Goal: Information Seeking & Learning: Learn about a topic

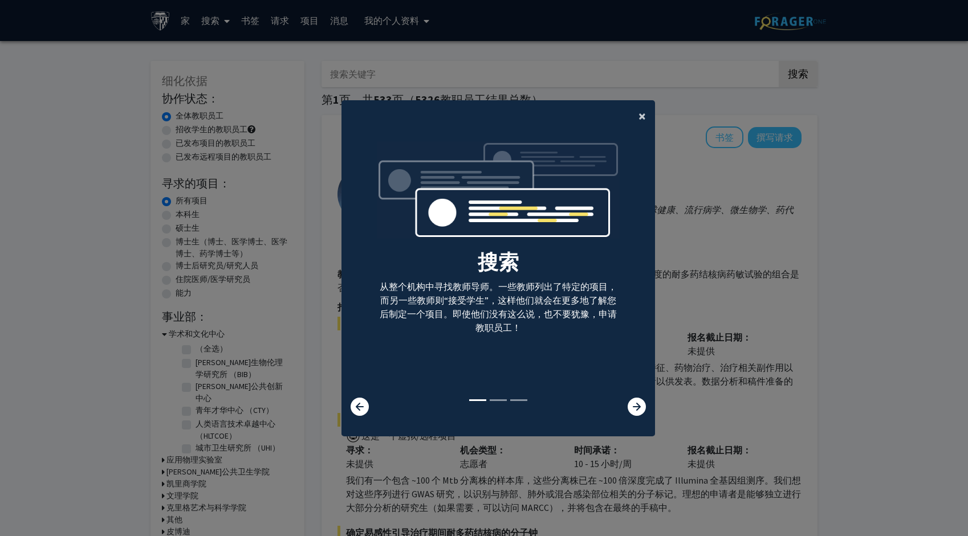
click at [638, 116] on span "×" at bounding box center [641, 116] width 7 height 18
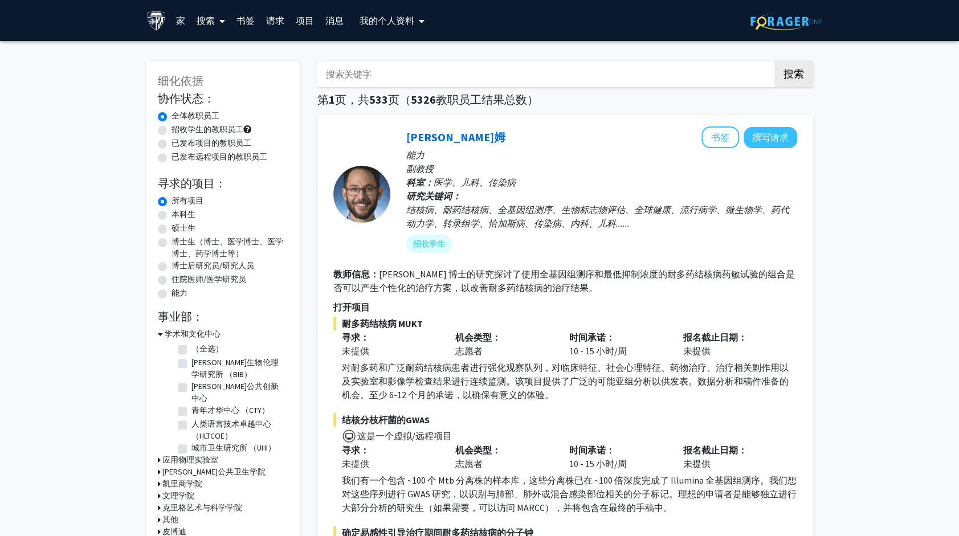
click at [166, 231] on div "硕士生" at bounding box center [223, 229] width 131 height 14
click at [172, 229] on label "硕士生" at bounding box center [184, 228] width 24 height 12
click at [172, 229] on input "硕士生" at bounding box center [175, 225] width 7 height 7
radio input "true"
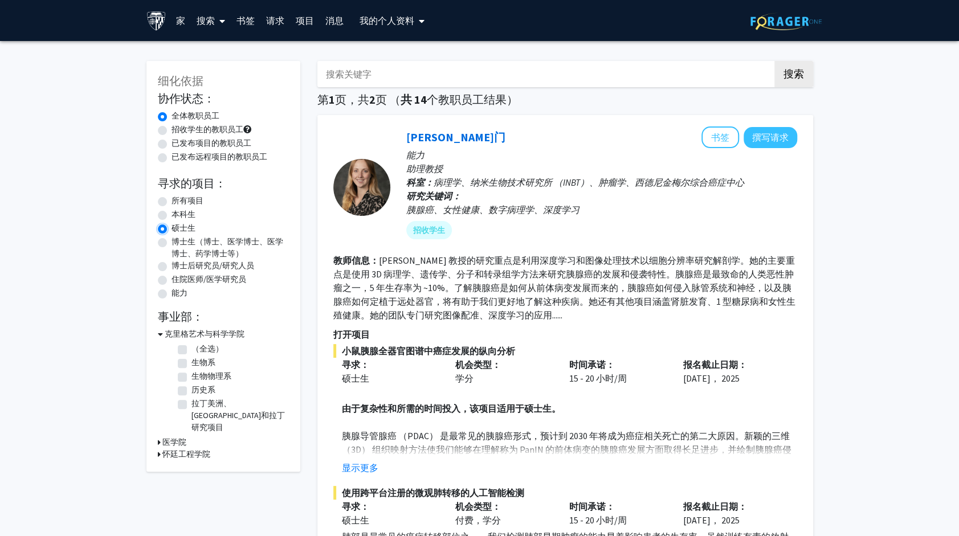
scroll to position [35, 0]
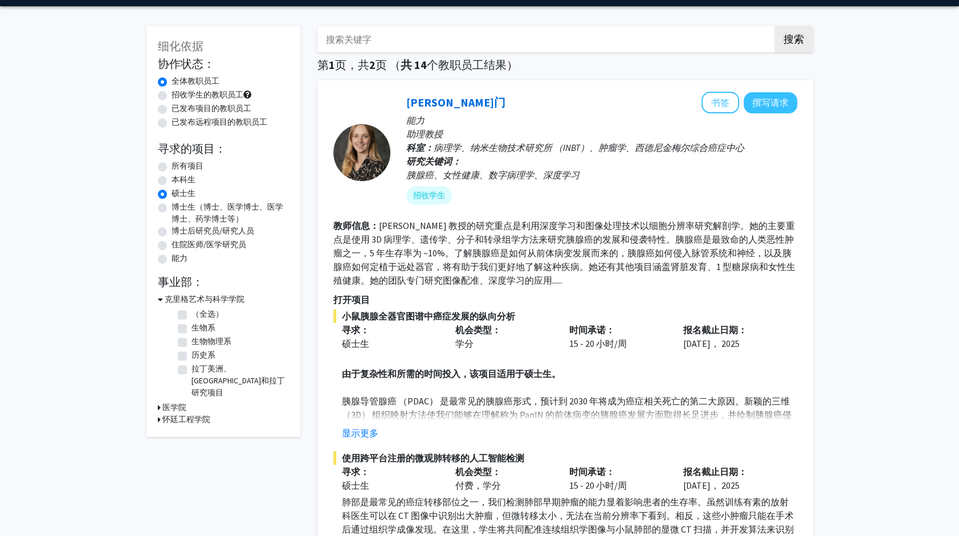
click at [167, 297] on h3 "克里格艺术与科学学院" at bounding box center [205, 299] width 80 height 12
click at [176, 332] on div "细化依据 协作状态： Collaboration Status 全体教职员工 Collaboration Status 招收学生的教职员工 Collabora…" at bounding box center [223, 183] width 154 height 315
click at [177, 320] on h3 "怀廷工程学院" at bounding box center [186, 323] width 48 height 12
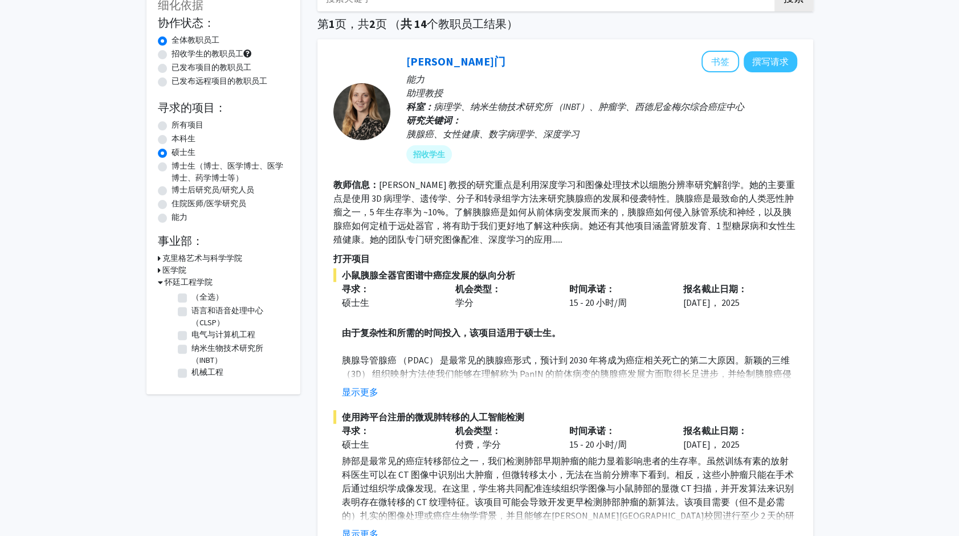
click at [187, 311] on fg-checkbox "Center for Language and Speech Processing (CLSP) 语言和语音处理中心 （CLSP）" at bounding box center [232, 317] width 108 height 24
click at [191, 311] on label "语言和语音处理中心 （CLSP）" at bounding box center [238, 317] width 95 height 24
click at [191, 311] on input "语言和语音处理中心 （CLSP）" at bounding box center [194, 308] width 7 height 7
checkbox input "true"
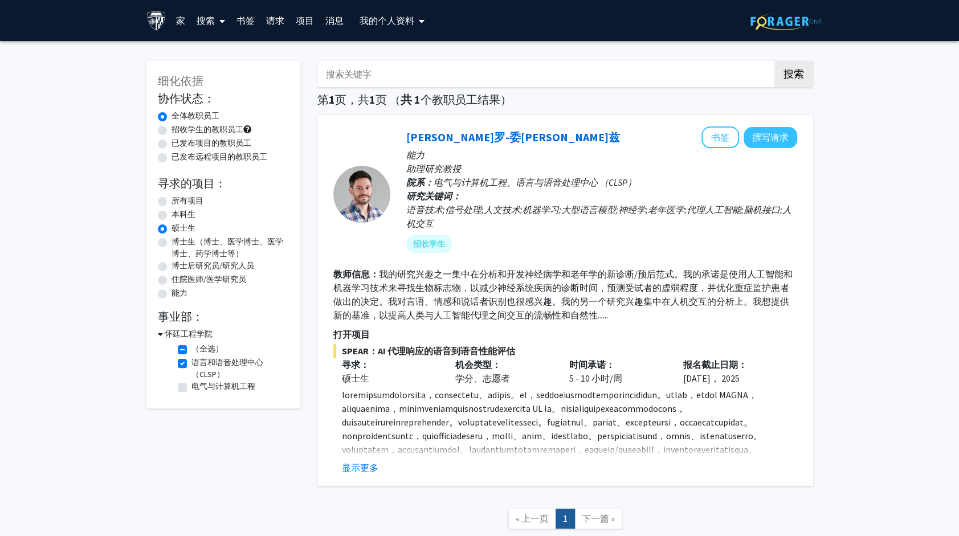
scroll to position [57, 0]
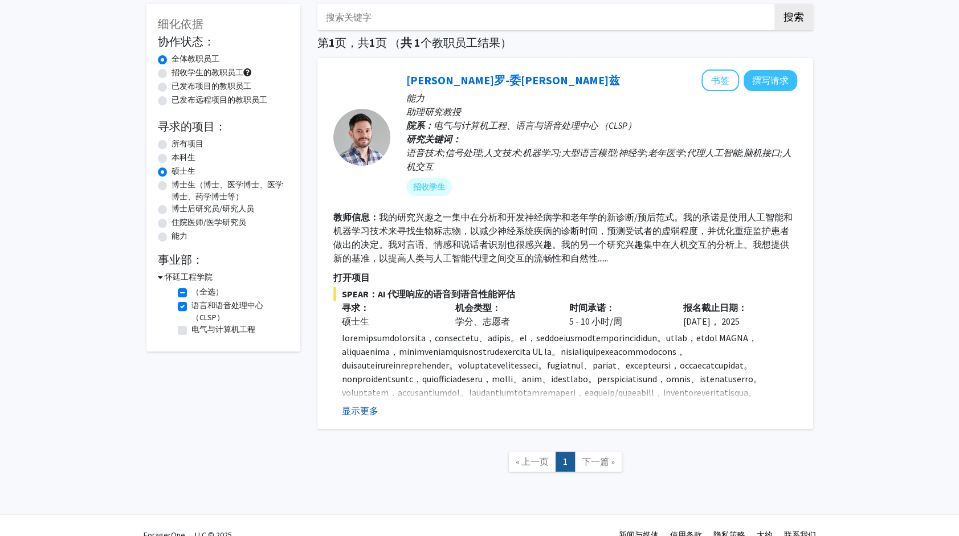
click at [369, 405] on button "显示更多" at bounding box center [360, 411] width 36 height 14
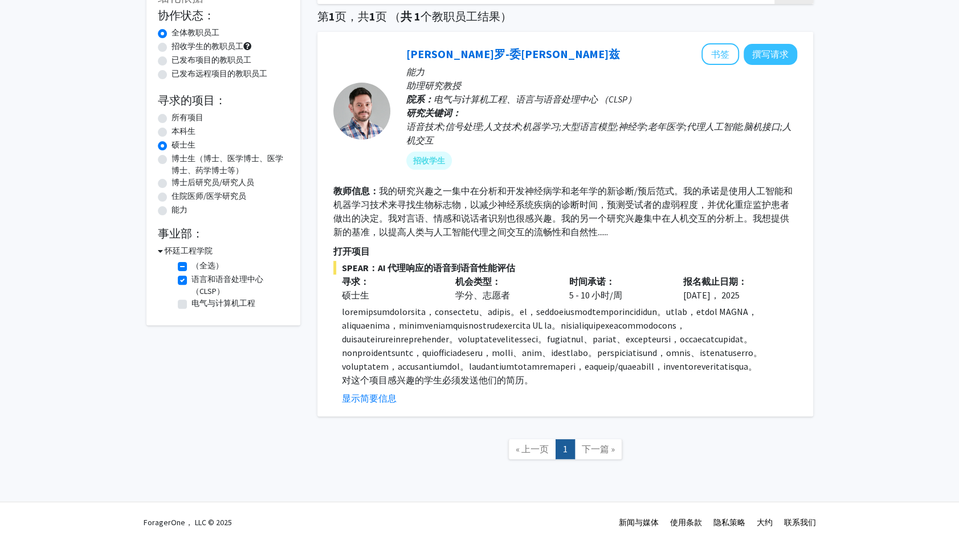
scroll to position [84, 0]
click at [191, 262] on label "（全选）" at bounding box center [207, 265] width 32 height 12
click at [191, 262] on input "（全选）" at bounding box center [194, 262] width 7 height 7
checkbox input "false"
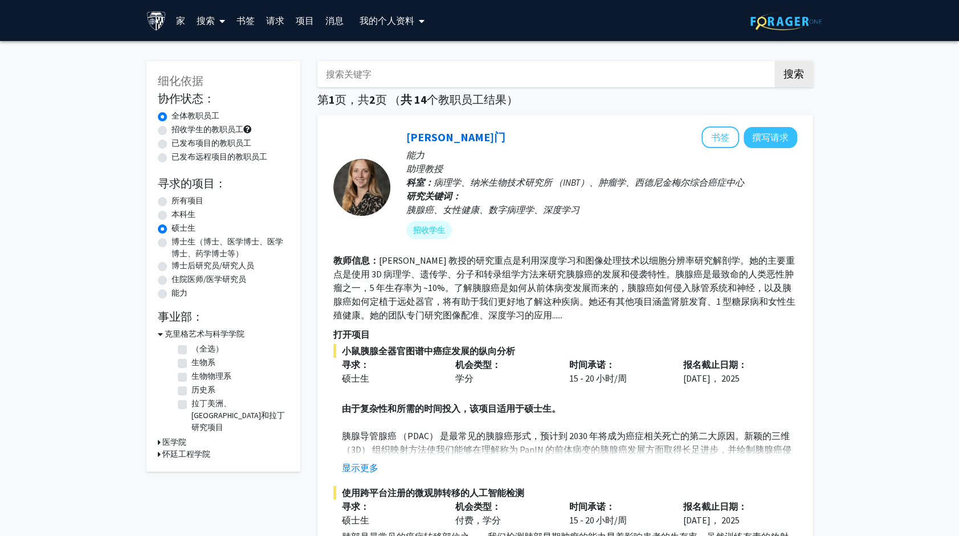
click at [191, 348] on label "（全选）" at bounding box center [207, 349] width 32 height 12
click at [191, 348] on input "（全选）" at bounding box center [194, 346] width 7 height 7
checkbox input "true"
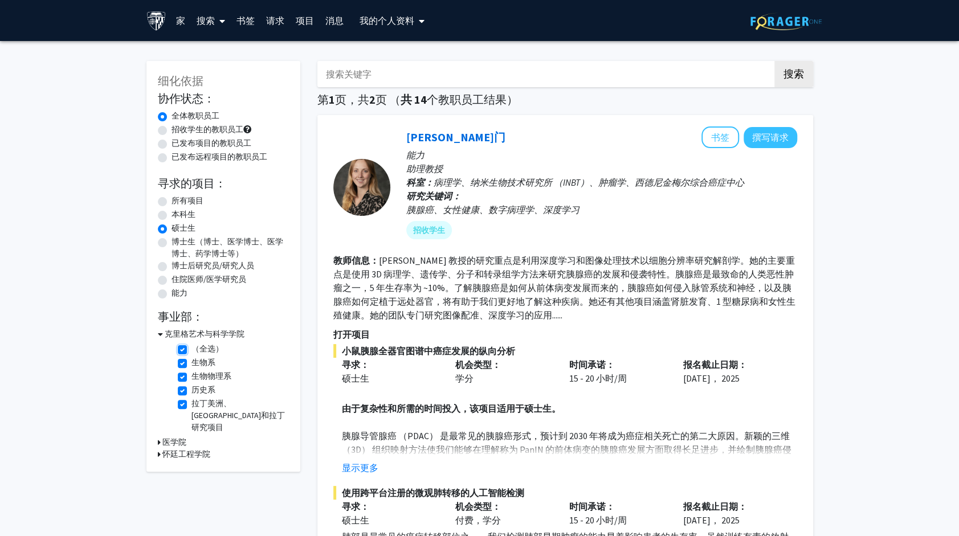
checkbox input "true"
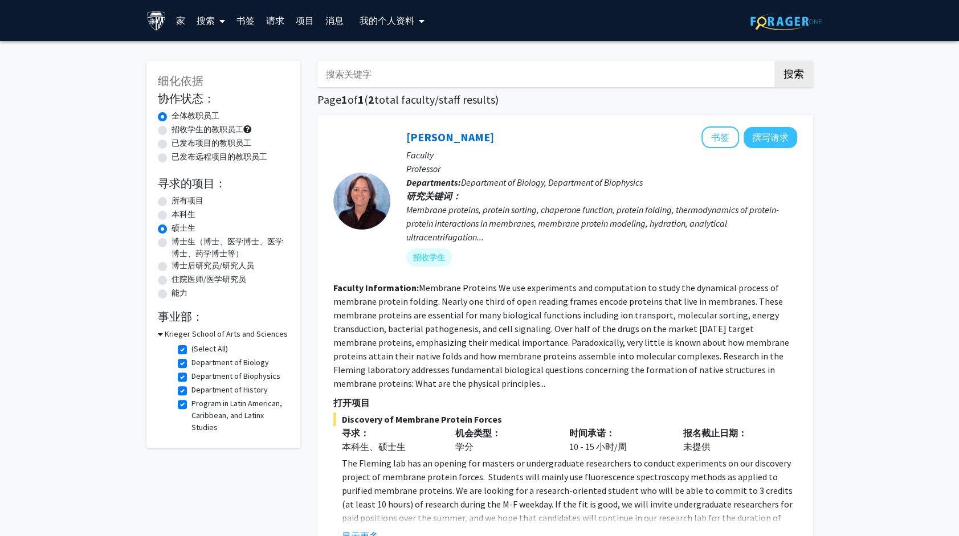
click at [191, 348] on label "(Select All)" at bounding box center [209, 349] width 36 height 12
click at [191, 348] on input "(Select All)" at bounding box center [194, 346] width 7 height 7
checkbox input "false"
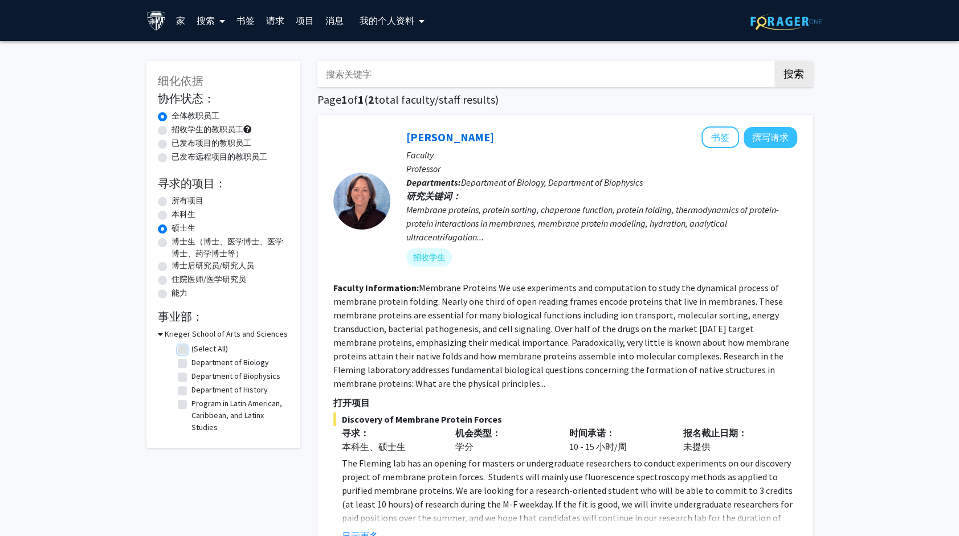
checkbox input "false"
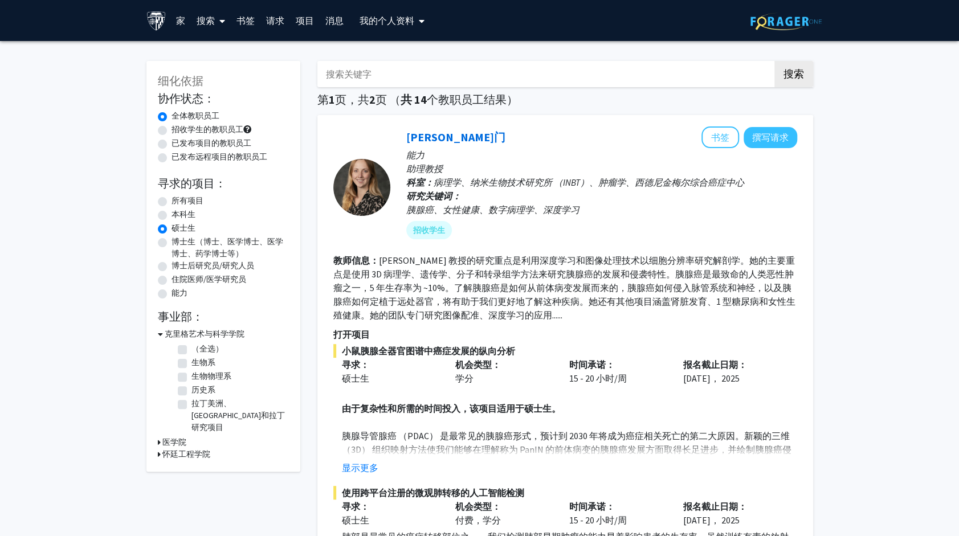
click at [162, 334] on div "克里格艺术与科学学院" at bounding box center [223, 334] width 131 height 12
click at [160, 336] on icon at bounding box center [160, 334] width 5 height 12
click at [162, 356] on h3 "怀廷工程学院" at bounding box center [186, 358] width 48 height 12
click at [191, 373] on label "（全选）" at bounding box center [207, 373] width 32 height 12
click at [191, 373] on input "（全选）" at bounding box center [194, 370] width 7 height 7
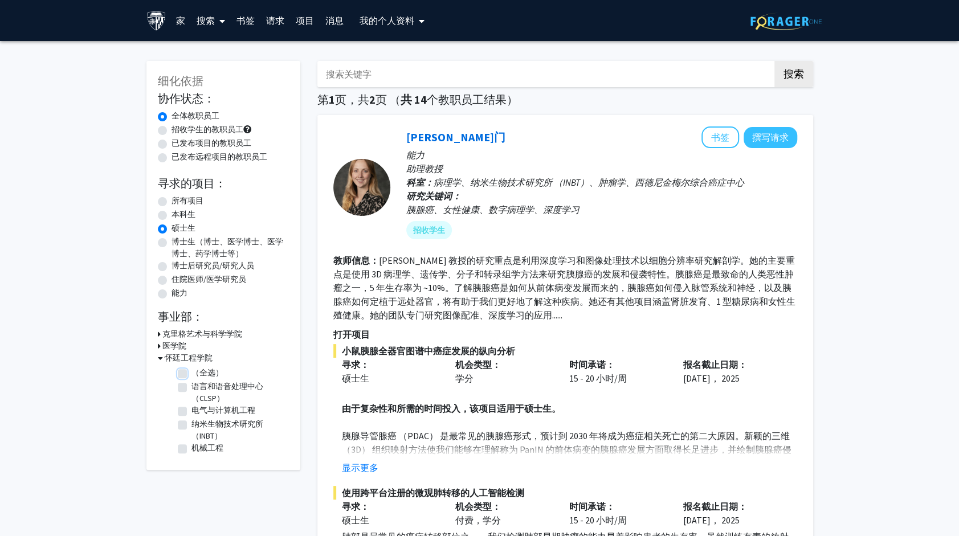
checkbox input "true"
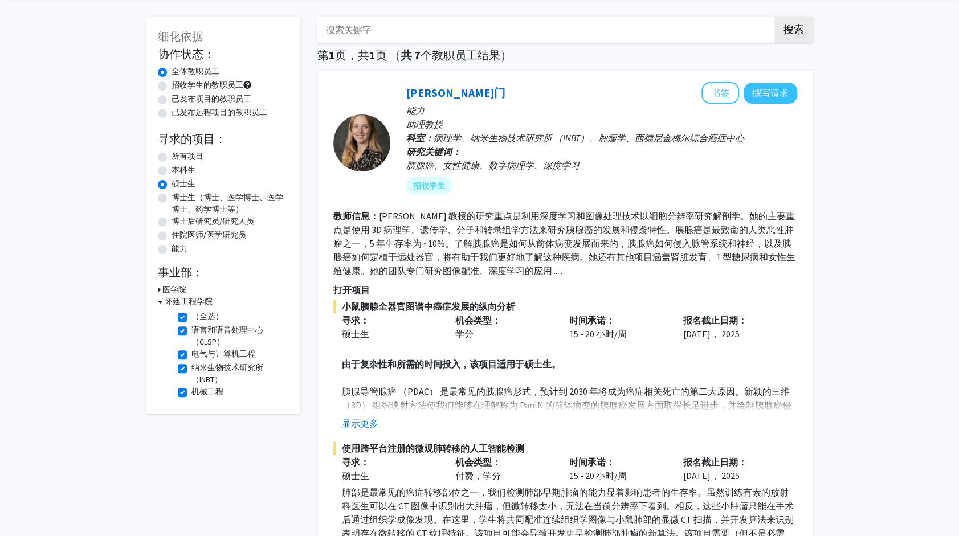
scroll to position [46, 0]
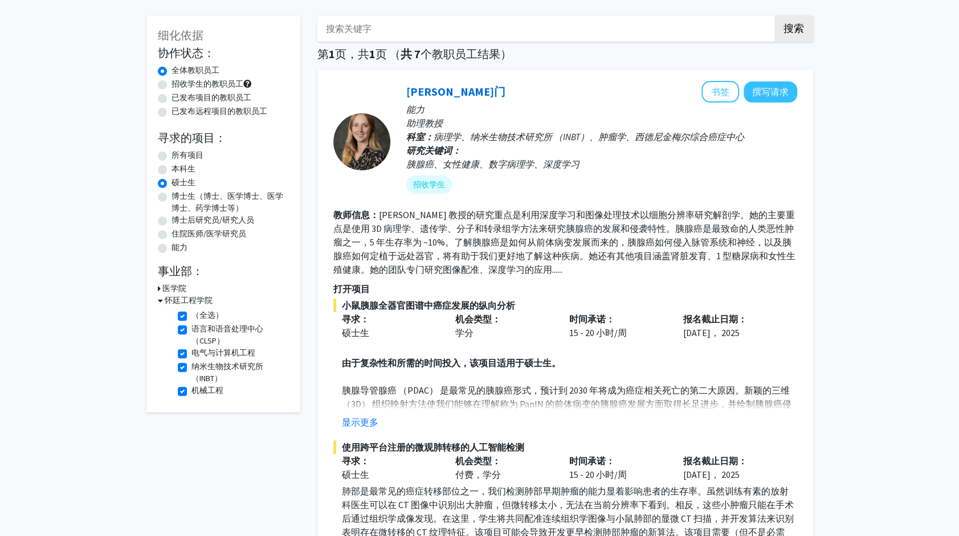
click at [173, 153] on label "所有项目" at bounding box center [188, 155] width 32 height 12
click at [173, 153] on input "所有项目" at bounding box center [175, 152] width 7 height 7
radio input "true"
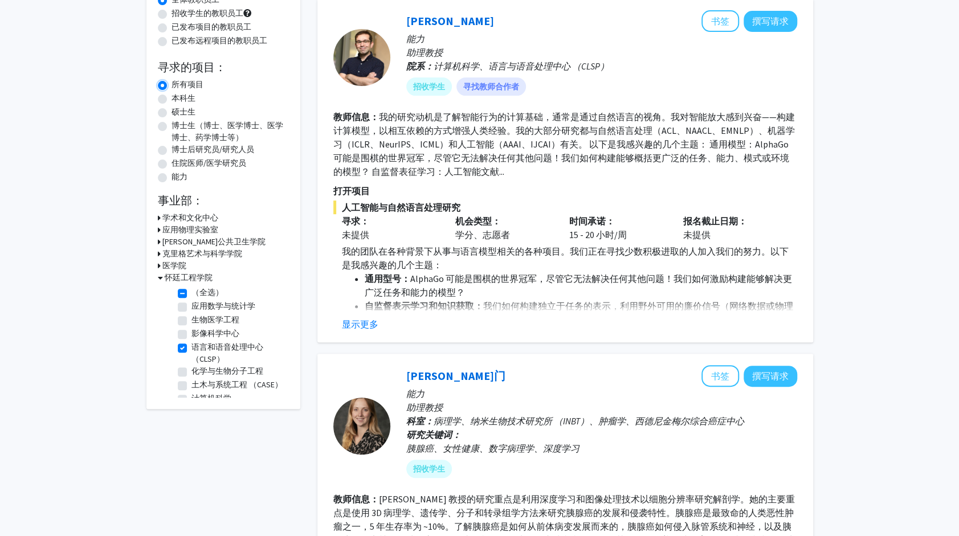
scroll to position [117, 0]
click at [353, 327] on button "显示更多" at bounding box center [360, 324] width 36 height 14
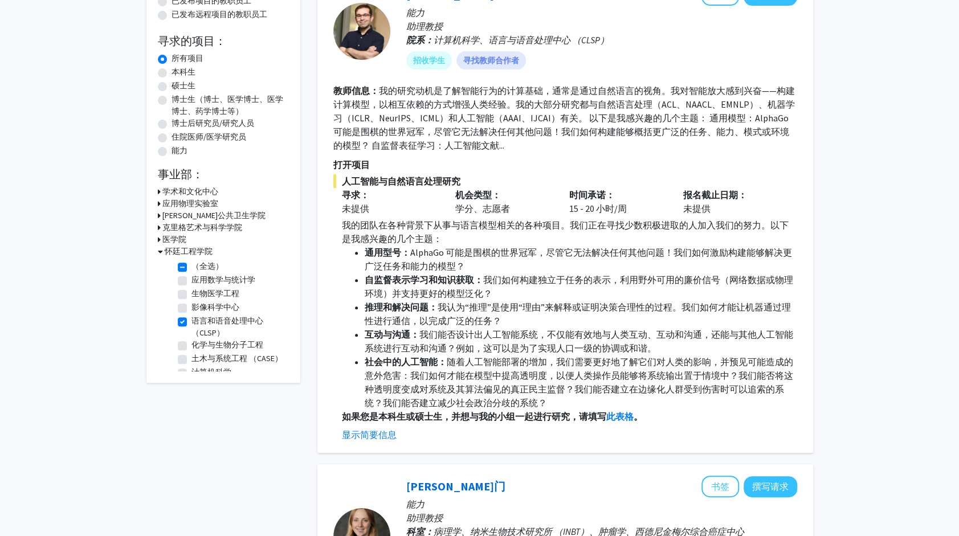
scroll to position [143, 0]
click at [435, 63] on font "招收学生" at bounding box center [429, 60] width 32 height 12
click at [433, 150] on section "教师信息： 我的研究动机是了解智能行为的计算基础，通常是通过自然语言的视角。我对智能放大感到兴奋——构建计算模型，以相互依赖的方式增强人类经验。我的大部分研究…" at bounding box center [565, 117] width 464 height 68
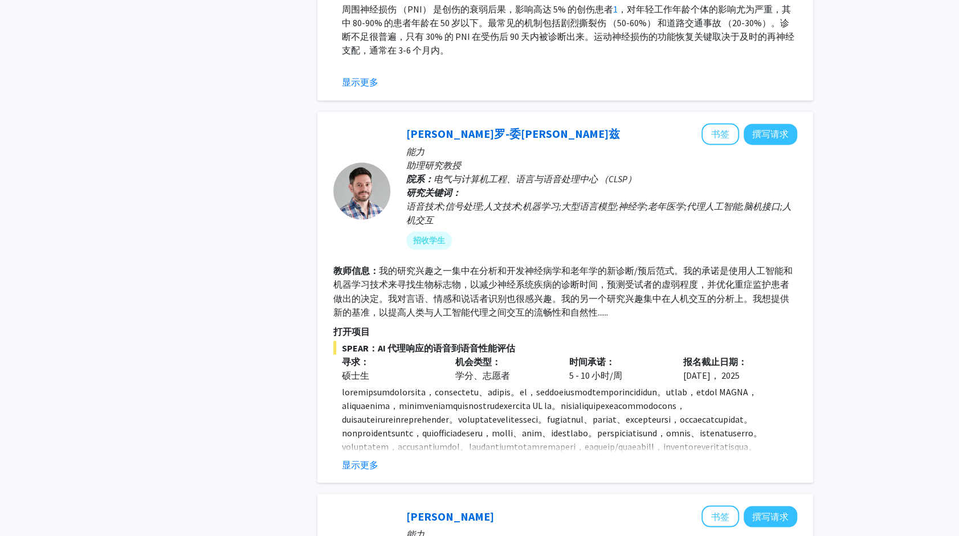
scroll to position [1239, 0]
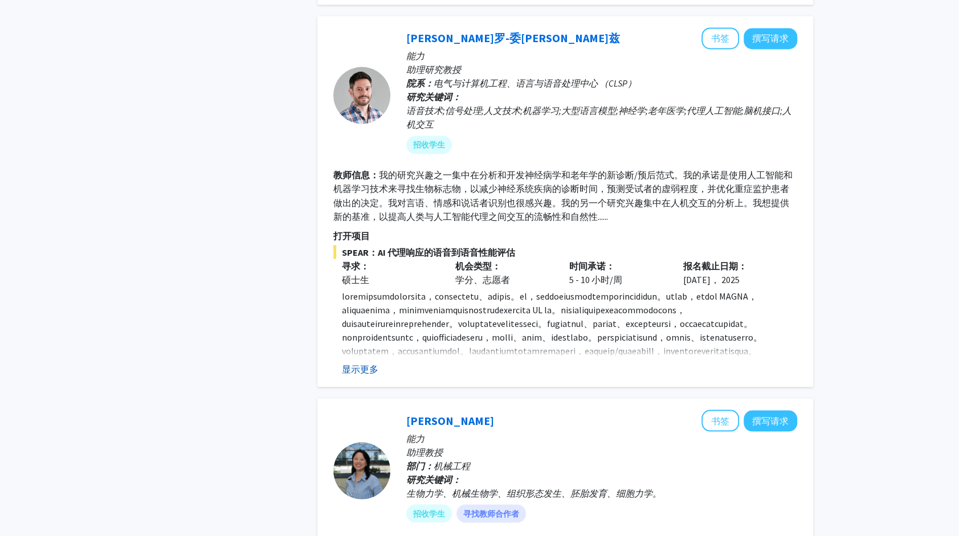
click at [373, 366] on button "显示更多" at bounding box center [360, 369] width 36 height 14
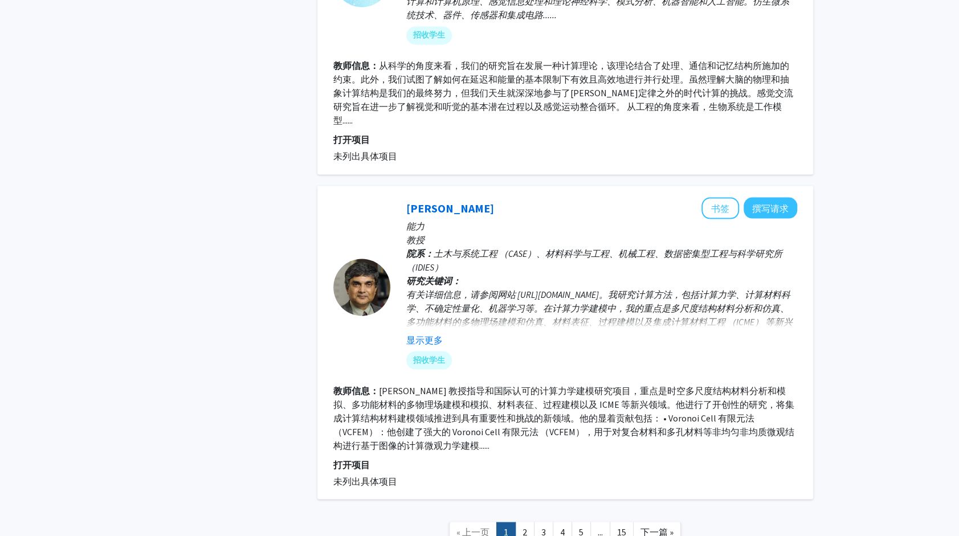
scroll to position [4256, 0]
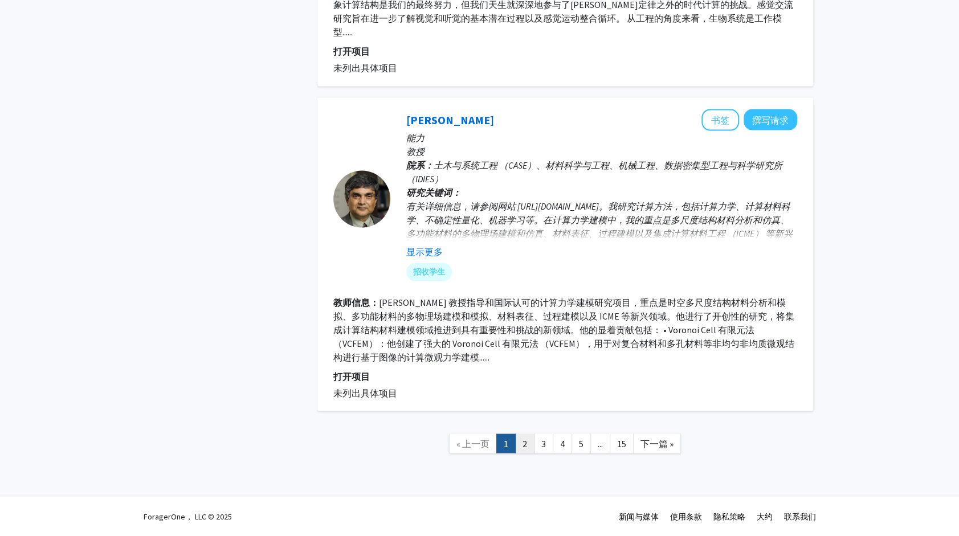
click at [529, 443] on link "2" at bounding box center [524, 444] width 19 height 20
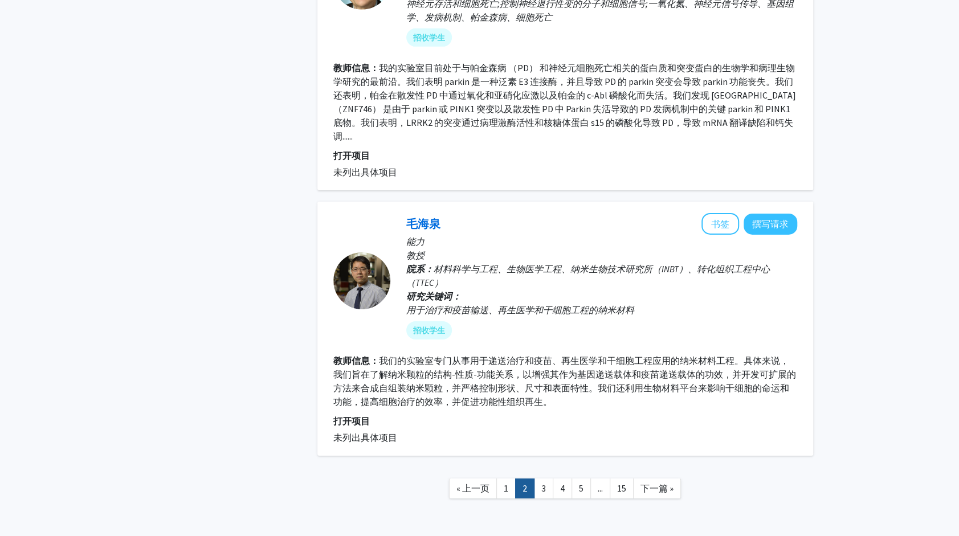
scroll to position [2390, 0]
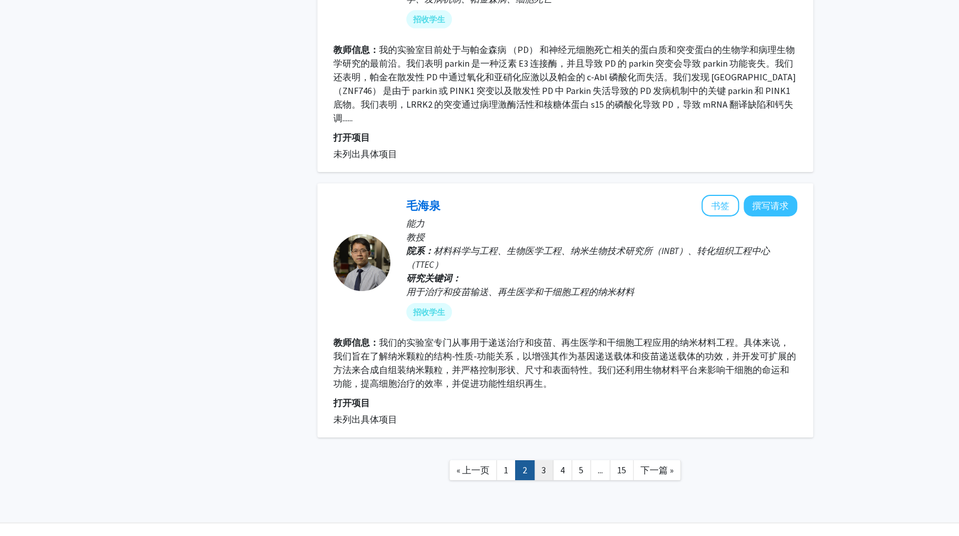
click at [549, 460] on link "3" at bounding box center [543, 470] width 19 height 20
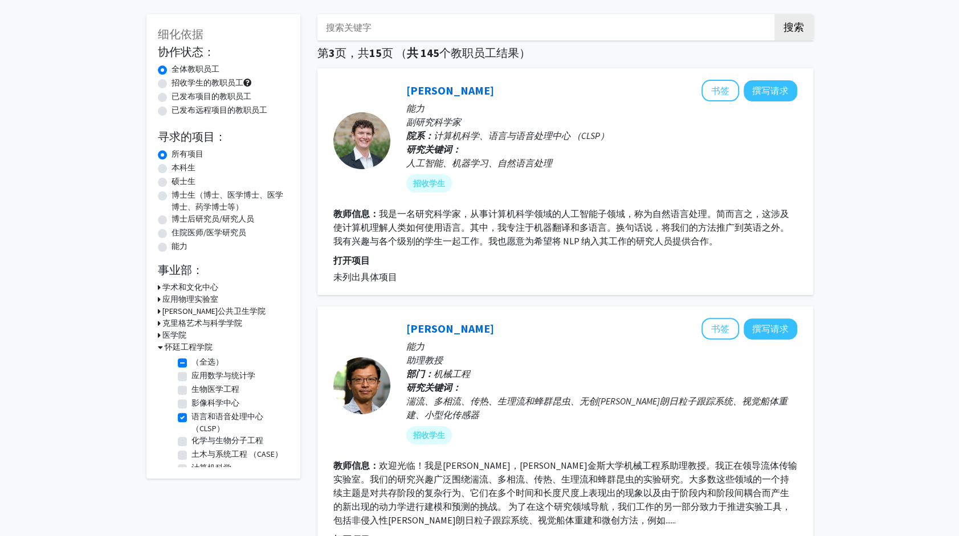
scroll to position [47, 0]
click at [191, 377] on label "应用数学与统计学" at bounding box center [223, 375] width 64 height 12
click at [191, 377] on input "应用数学与统计学" at bounding box center [194, 372] width 7 height 7
checkbox input "true"
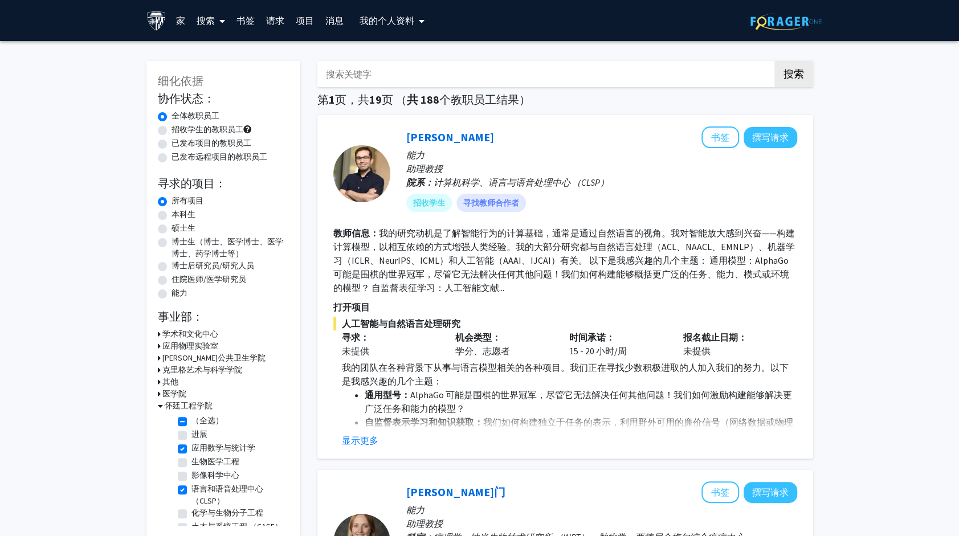
click at [191, 493] on label "语言和语音处理中心 （CLSP）" at bounding box center [238, 495] width 95 height 24
click at [191, 491] on input "语言和语音处理中心 （CLSP）" at bounding box center [194, 486] width 7 height 7
checkbox input "false"
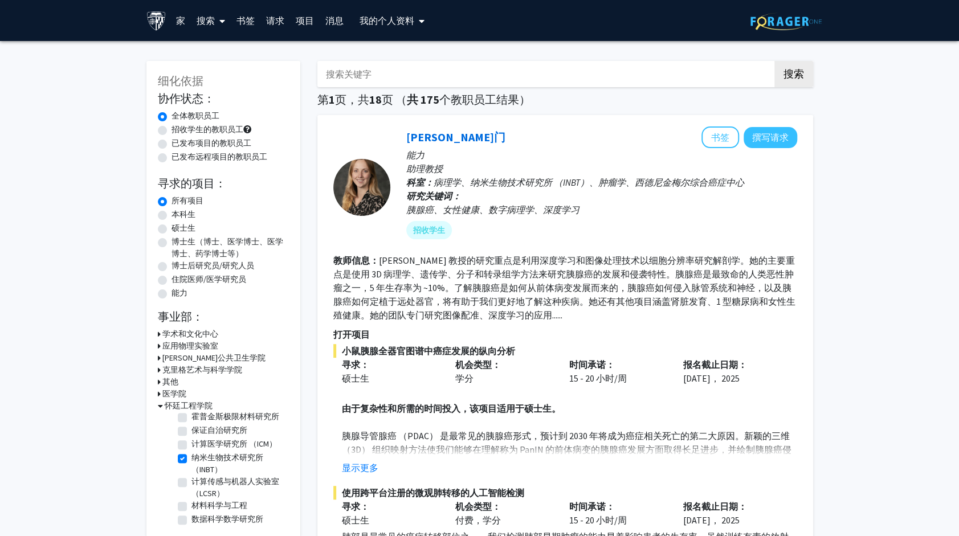
scroll to position [166, 0]
click at [191, 475] on label "纳米生物技术研究所 （INBT）" at bounding box center [238, 463] width 95 height 24
click at [191, 458] on input "纳米生物技术研究所 （INBT）" at bounding box center [194, 454] width 7 height 7
checkbox input "false"
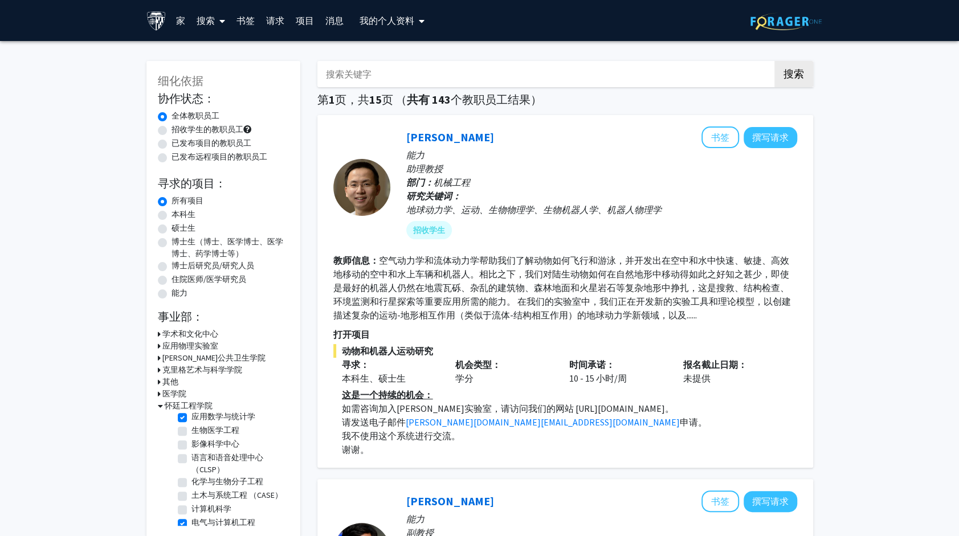
scroll to position [32, 0]
click at [191, 456] on label "语言和语音处理中心 （CLSP）" at bounding box center [238, 463] width 95 height 24
click at [191, 456] on input "语言和语音处理中心 （CLSP）" at bounding box center [194, 454] width 7 height 7
checkbox input "true"
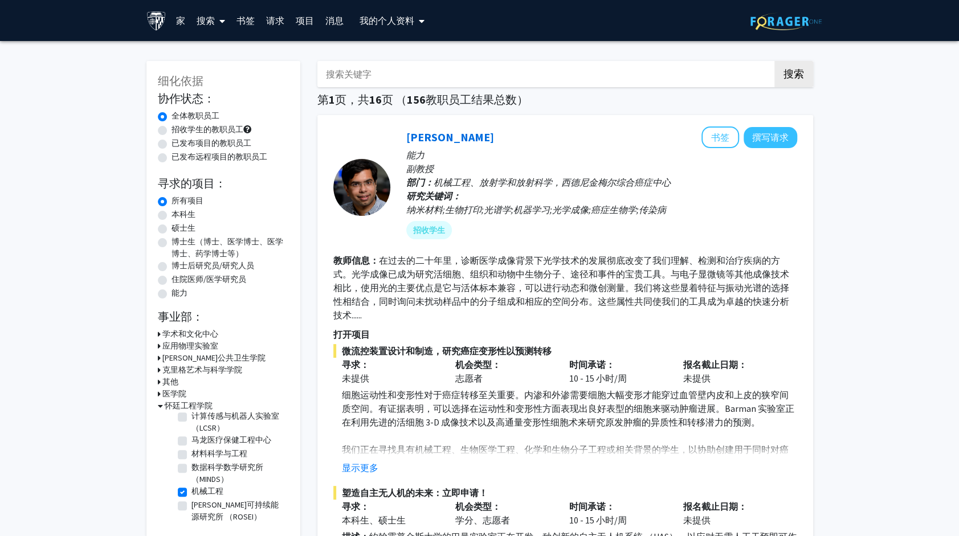
scroll to position [247, 0]
click at [191, 496] on label "机械工程" at bounding box center [207, 492] width 32 height 12
click at [191, 493] on input "机械工程" at bounding box center [194, 489] width 7 height 7
checkbox input "false"
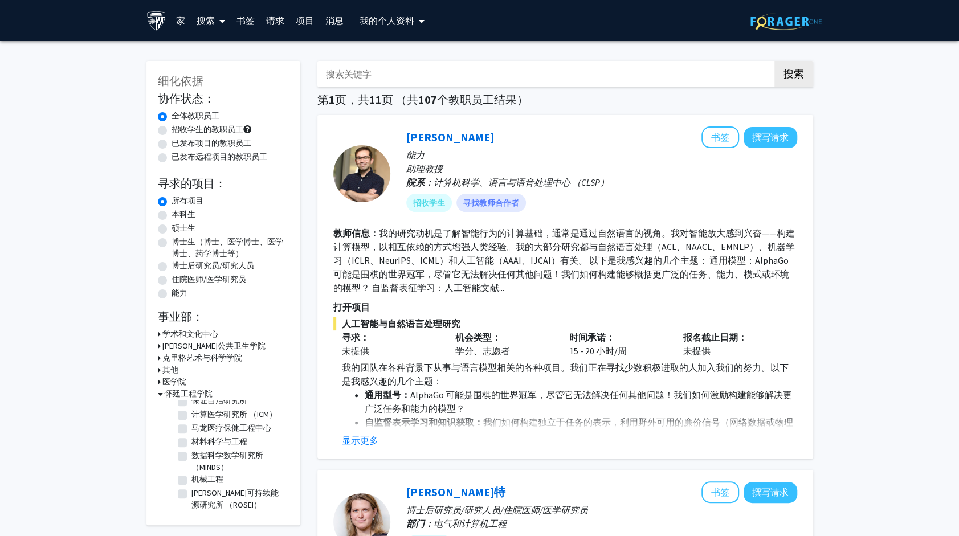
scroll to position [179, 0]
click at [191, 456] on label "数据科学数学研究所 （MINDS）" at bounding box center [238, 462] width 95 height 24
click at [191, 456] on input "数据科学数学研究所 （MINDS）" at bounding box center [194, 453] width 7 height 7
checkbox input "true"
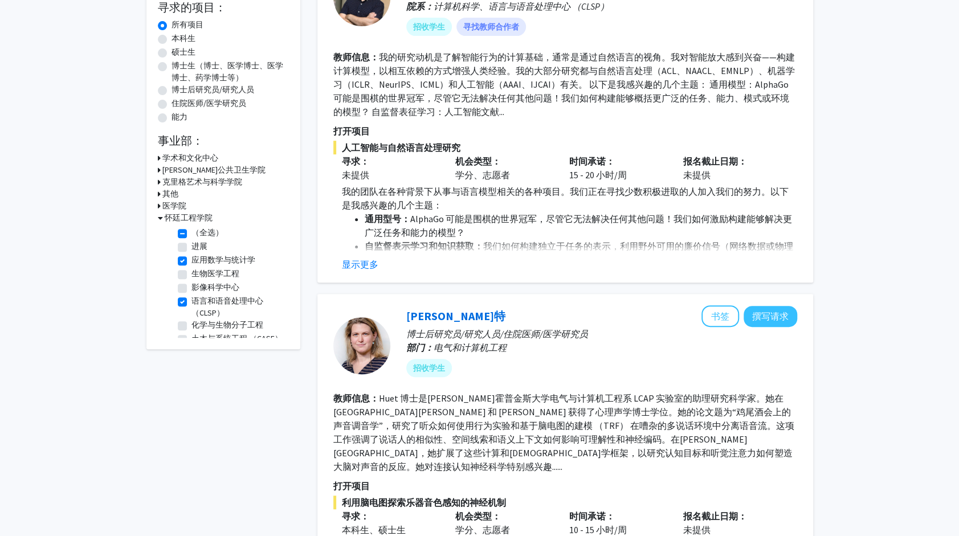
scroll to position [170, 0]
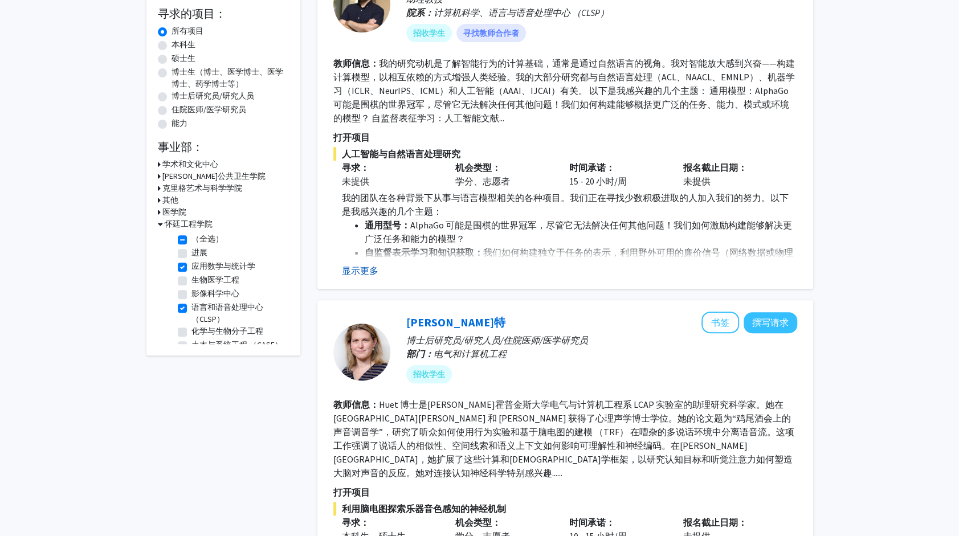
click at [352, 271] on button "显示更多" at bounding box center [360, 271] width 36 height 14
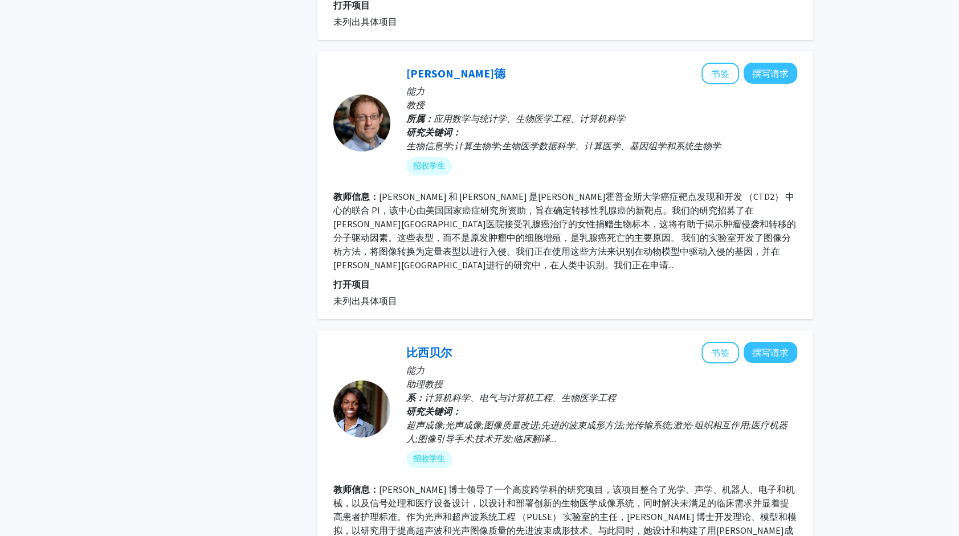
scroll to position [2971, 0]
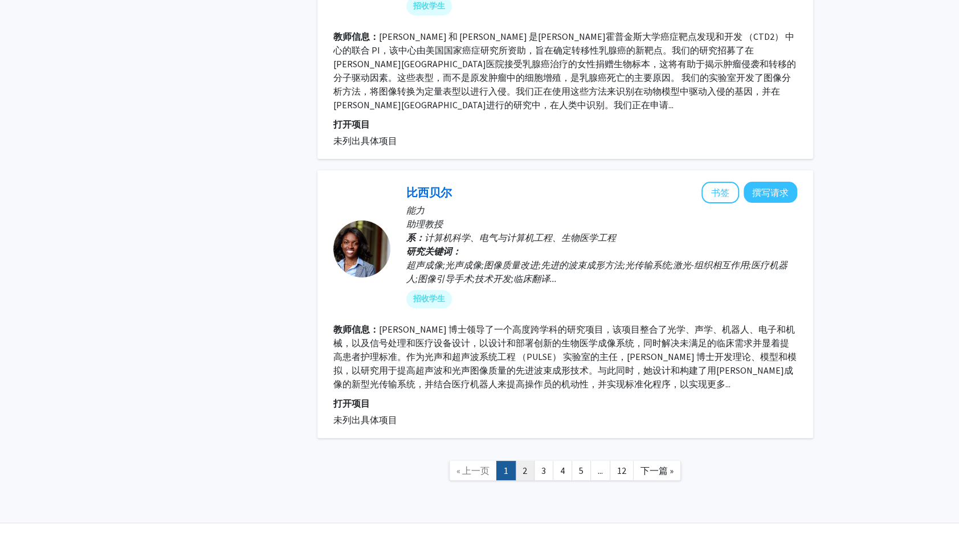
click at [521, 461] on link "2" at bounding box center [524, 471] width 19 height 20
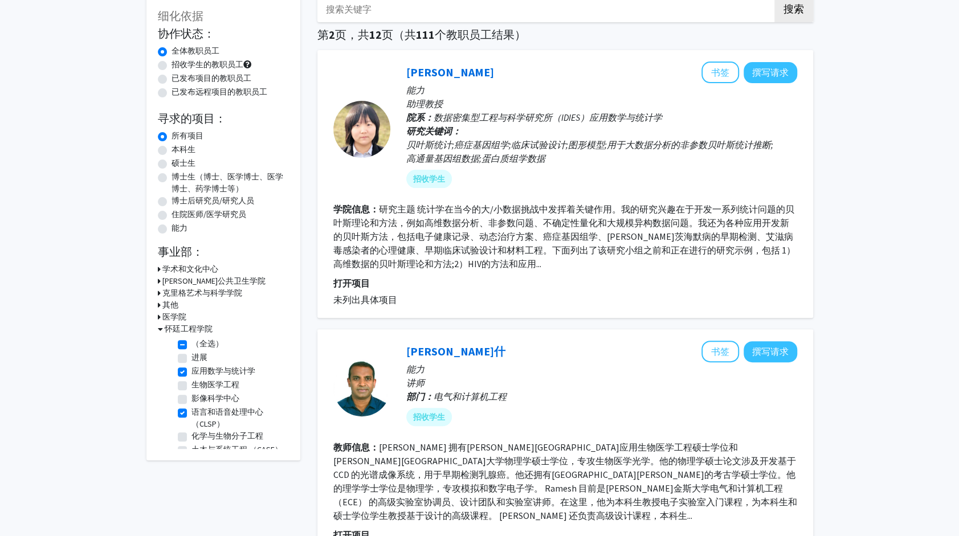
scroll to position [49, 0]
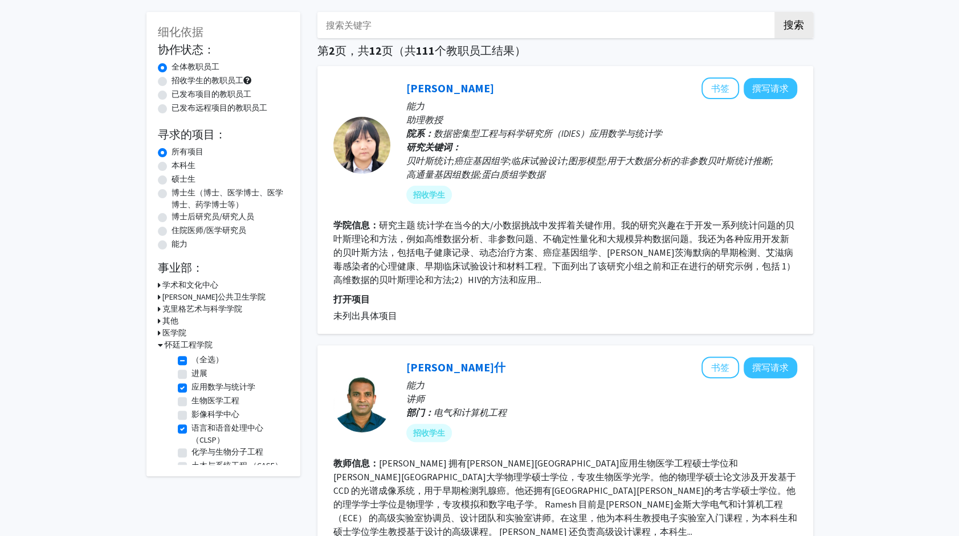
click at [466, 242] on fg-read-more "研究主题 统计学在当今的大/小数据挑战中发挥着关键作用。我的研究兴趣在于开发一系列统计问题的贝叶斯理论和方法，例如高维数据分析、非参数问题、不确定性量化和大规…" at bounding box center [564, 252] width 462 height 66
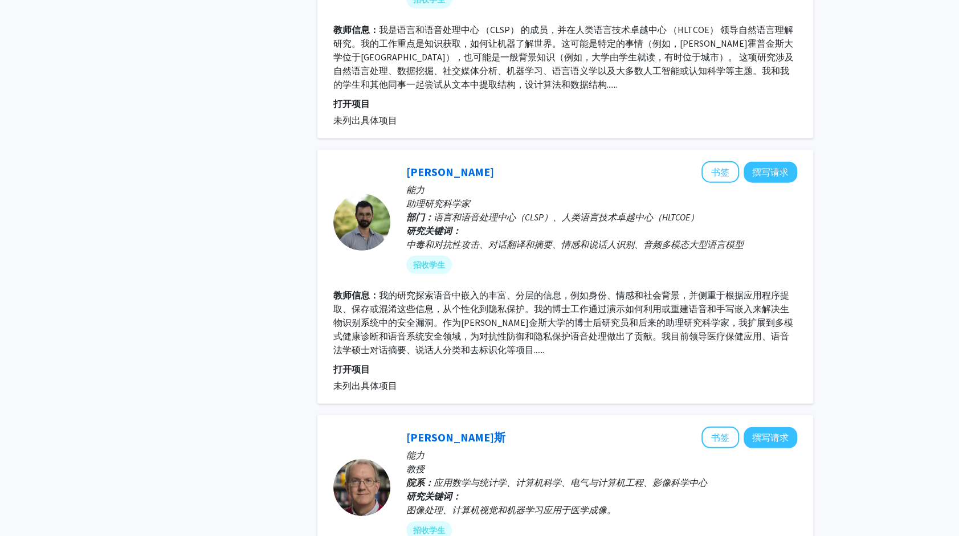
scroll to position [2226, 0]
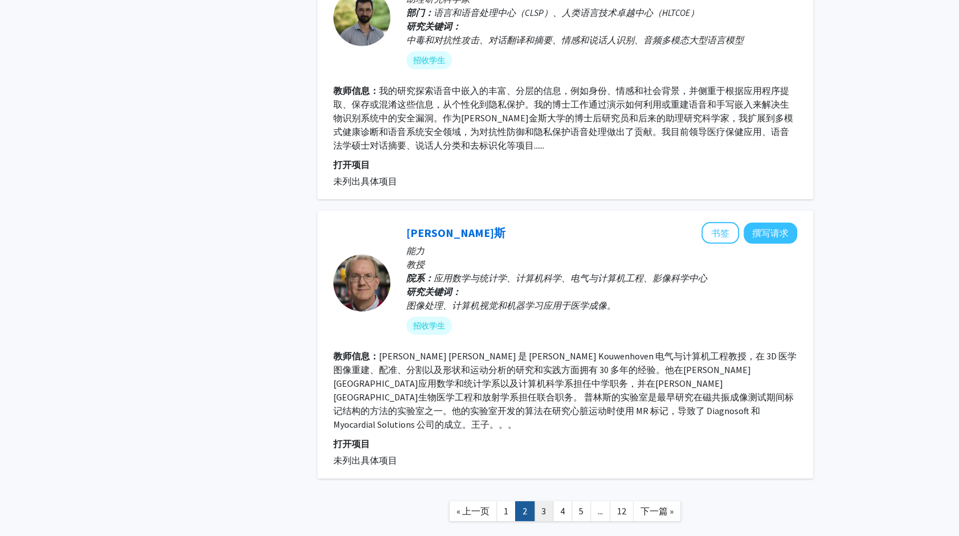
click at [545, 502] on link "3" at bounding box center [543, 512] width 19 height 20
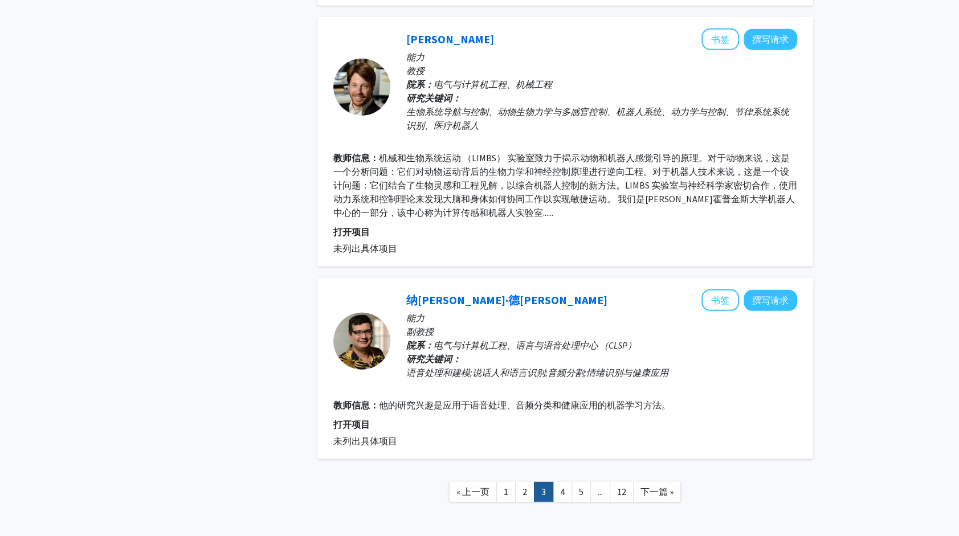
scroll to position [1982, 0]
click at [562, 482] on link "4" at bounding box center [562, 492] width 19 height 20
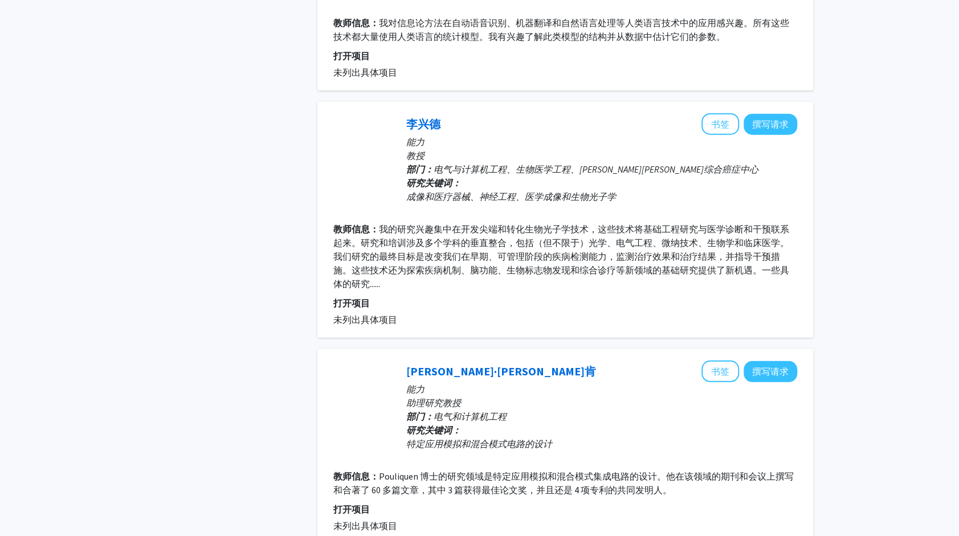
scroll to position [2076, 0]
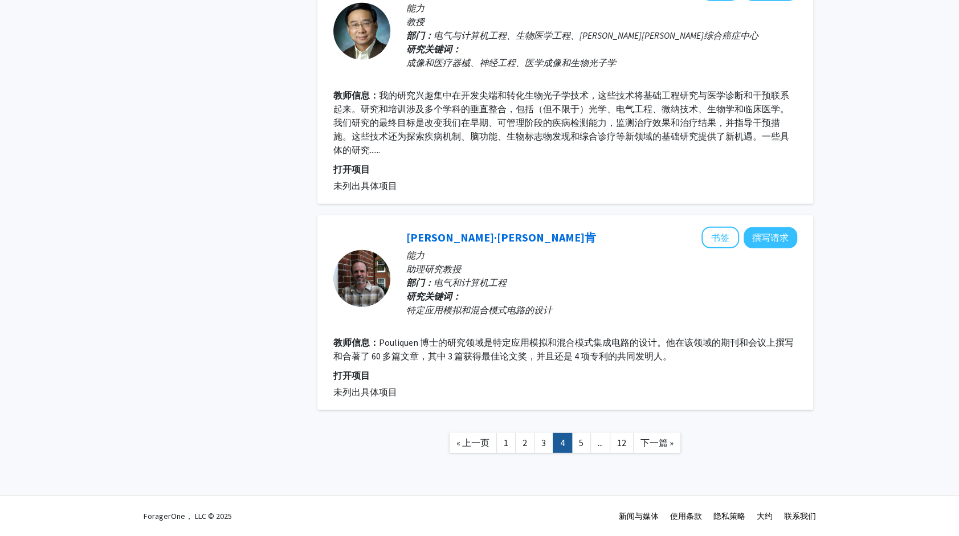
click at [582, 454] on nav "« 上一页 1 2 3 4 5 ... 12 下一篇 »" at bounding box center [565, 445] width 496 height 46
click at [582, 440] on link "5" at bounding box center [581, 443] width 19 height 20
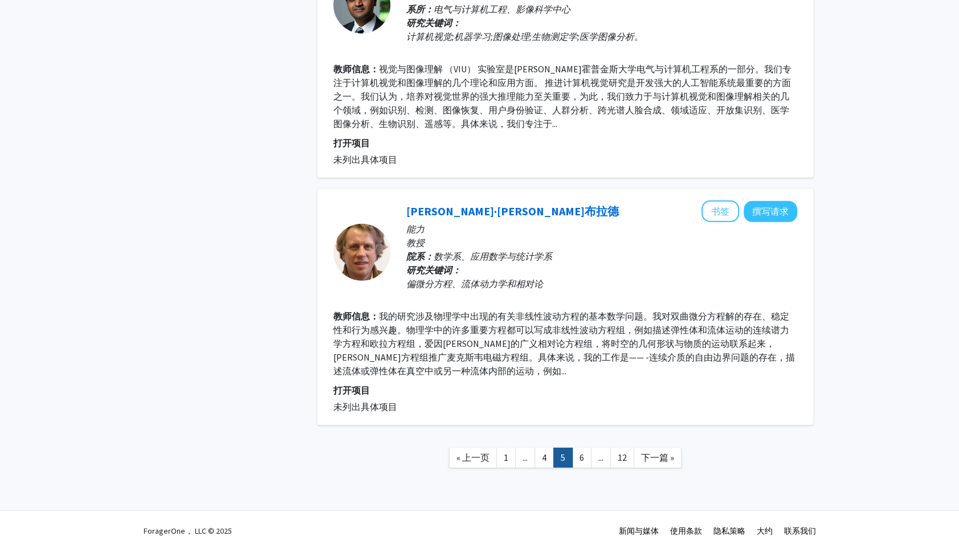
scroll to position [2112, 0]
click at [579, 447] on link "6" at bounding box center [581, 457] width 19 height 20
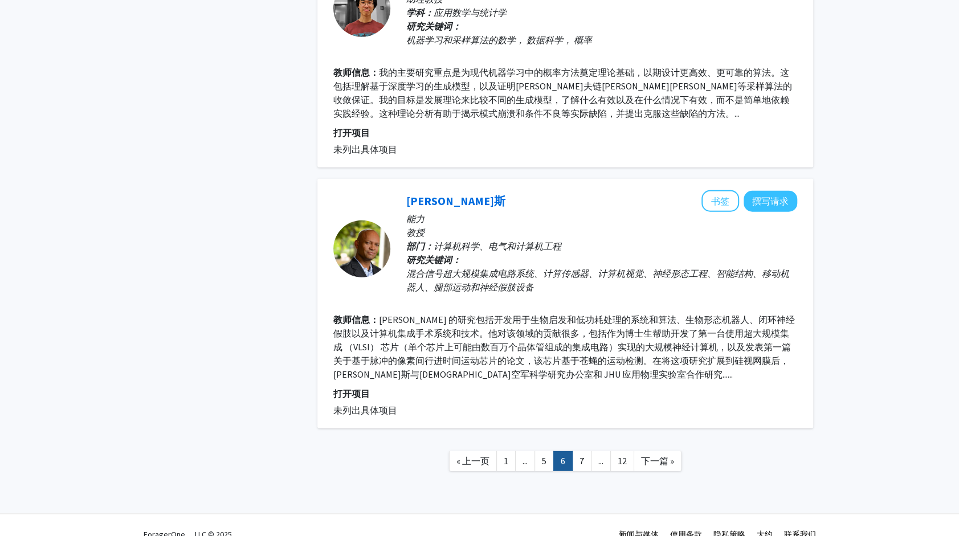
scroll to position [1933, 0]
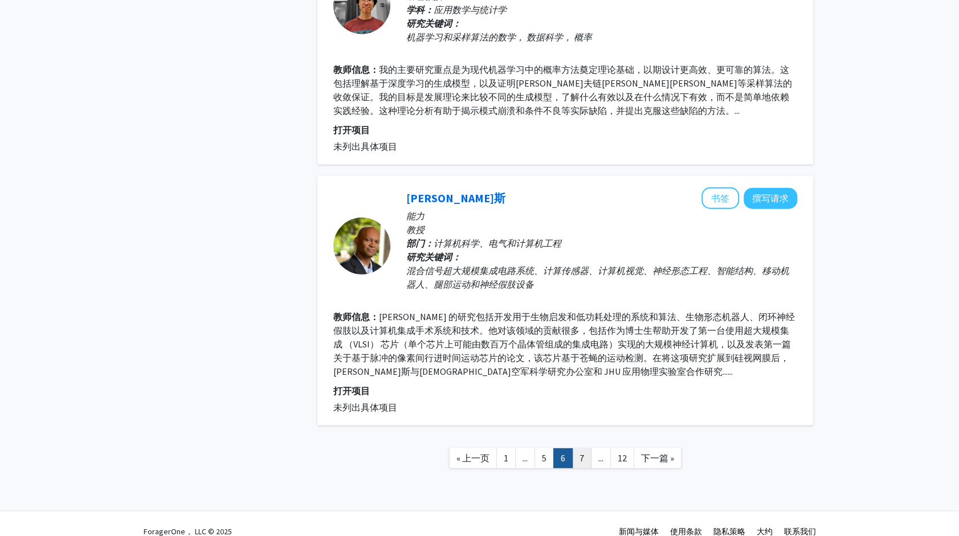
click at [585, 449] on link "7" at bounding box center [581, 459] width 19 height 20
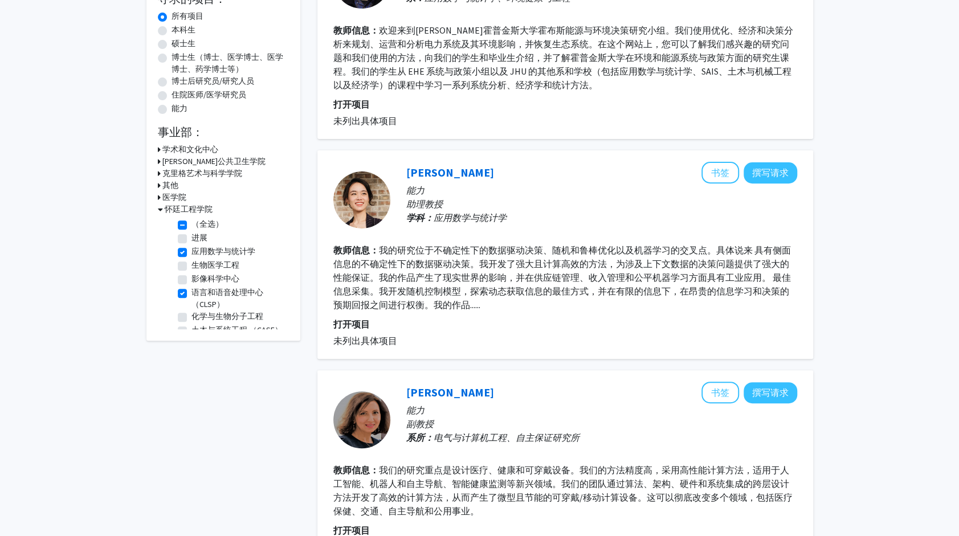
scroll to position [186, 0]
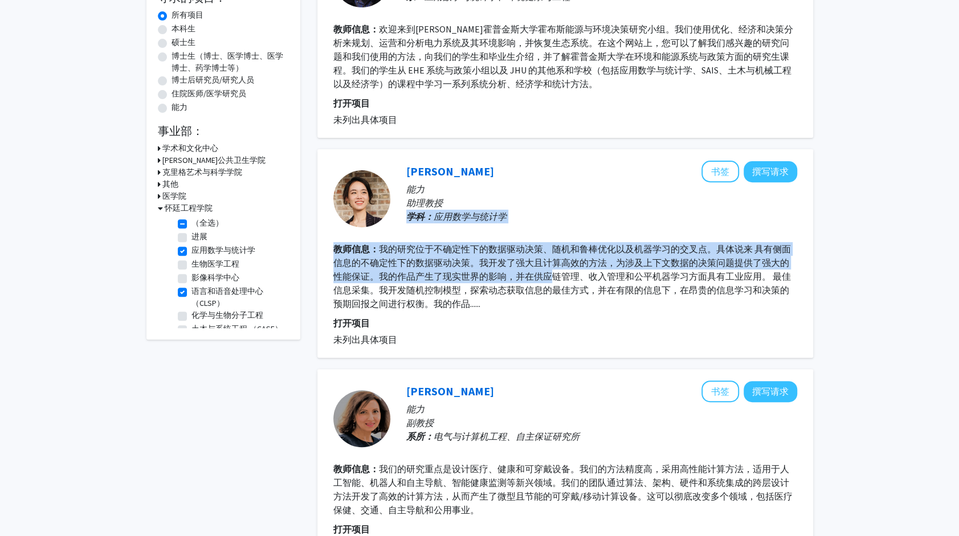
drag, startPoint x: 549, startPoint y: 283, endPoint x: 647, endPoint y: 208, distance: 123.2
click at [647, 208] on fg-search-faculty "[PERSON_NAME] 撰写请求 能力 助理教授 学科： 应用数学与统计 学 教师信息： 我的研究位于不确定性下的数据驱动决策、随机和鲁棒优化以及机器学习…" at bounding box center [565, 254] width 464 height 186
click at [647, 208] on p "助理教授" at bounding box center [601, 203] width 391 height 14
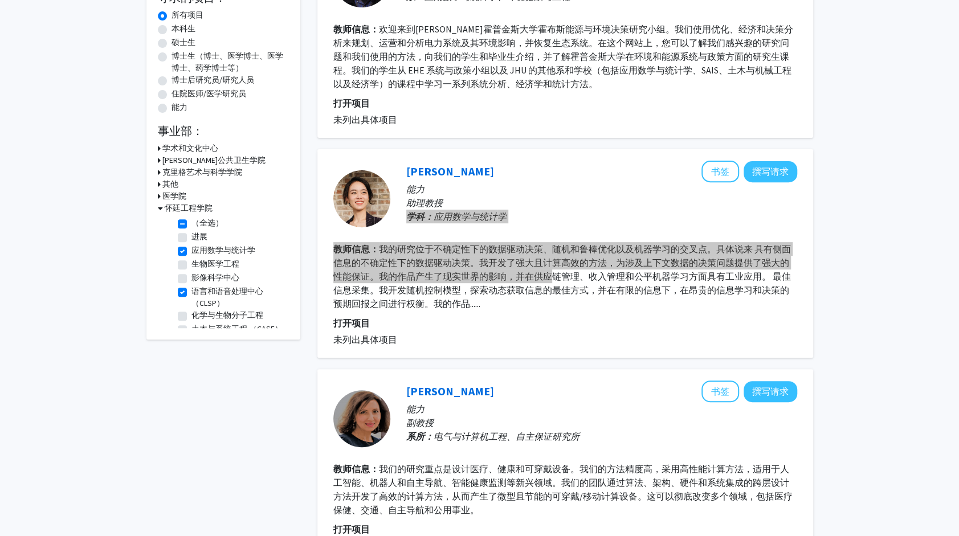
scroll to position [206, 0]
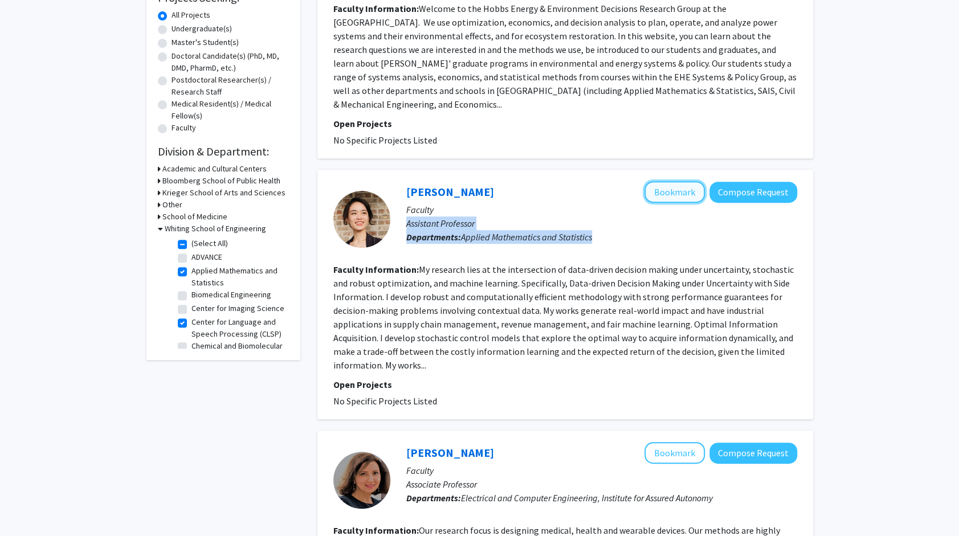
click at [653, 181] on button "Bookmark" at bounding box center [675, 192] width 60 height 22
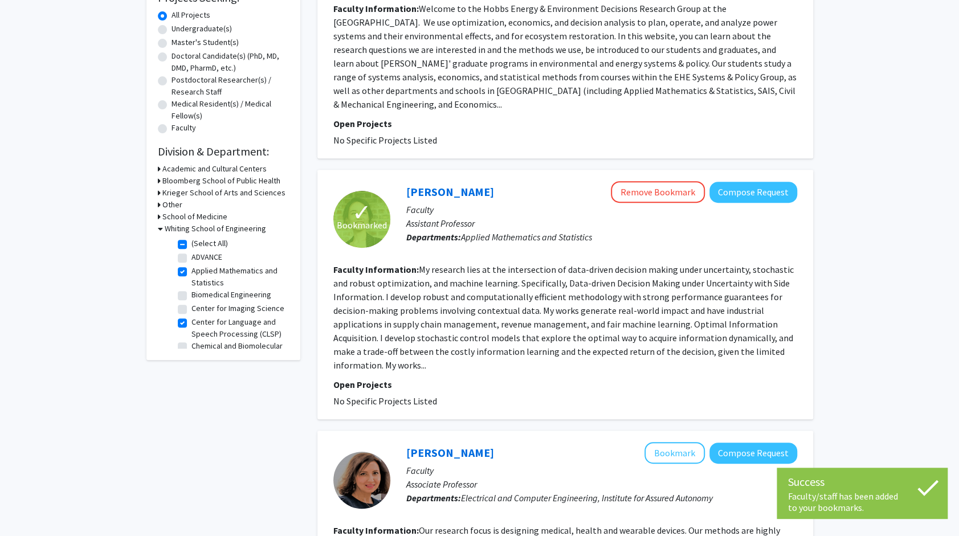
click at [446, 203] on p "Faculty" at bounding box center [601, 210] width 391 height 14
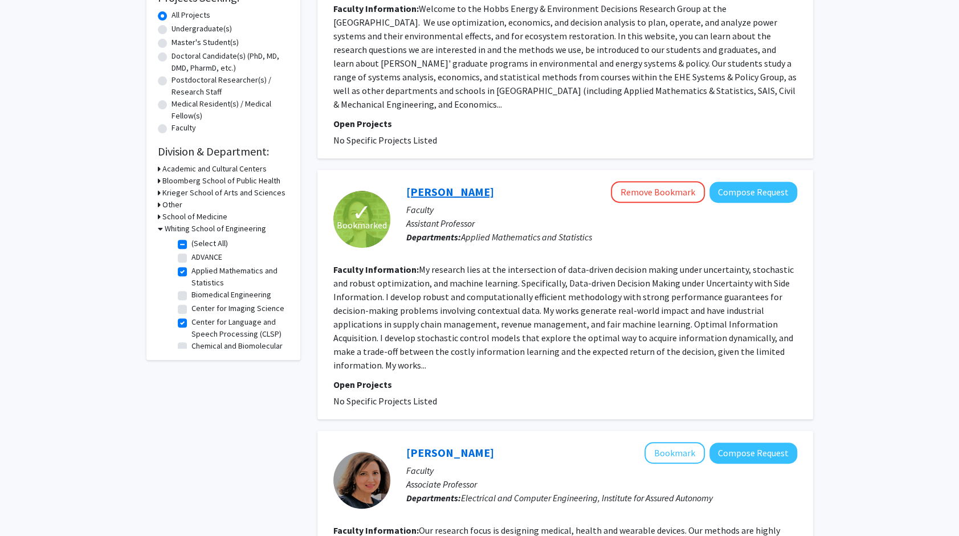
click at [443, 185] on link "[PERSON_NAME]" at bounding box center [450, 192] width 88 height 14
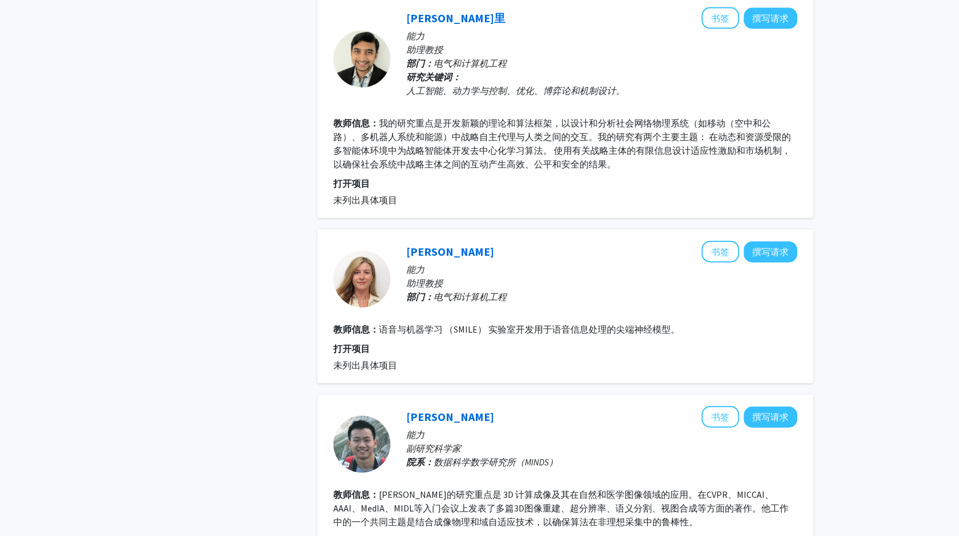
scroll to position [1704, 0]
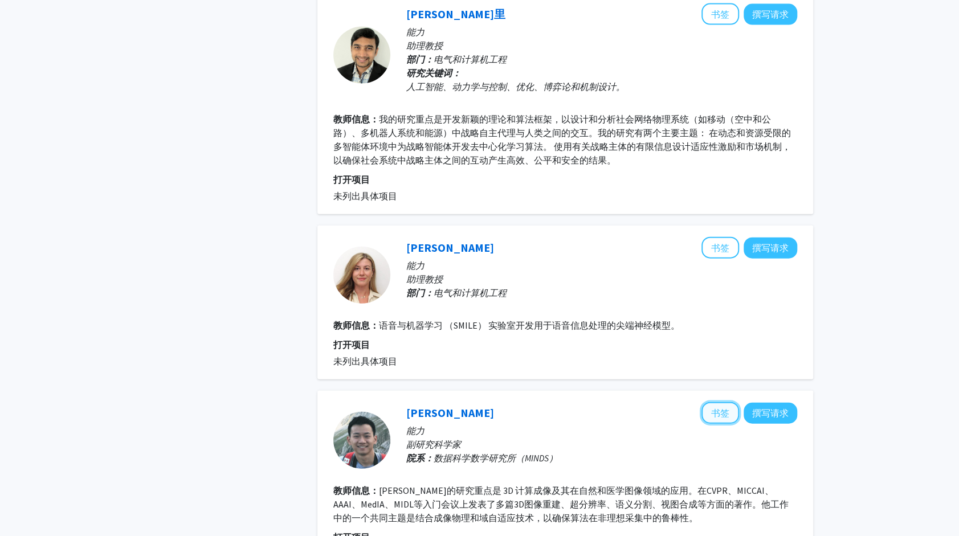
click at [709, 402] on button "书签" at bounding box center [721, 413] width 38 height 22
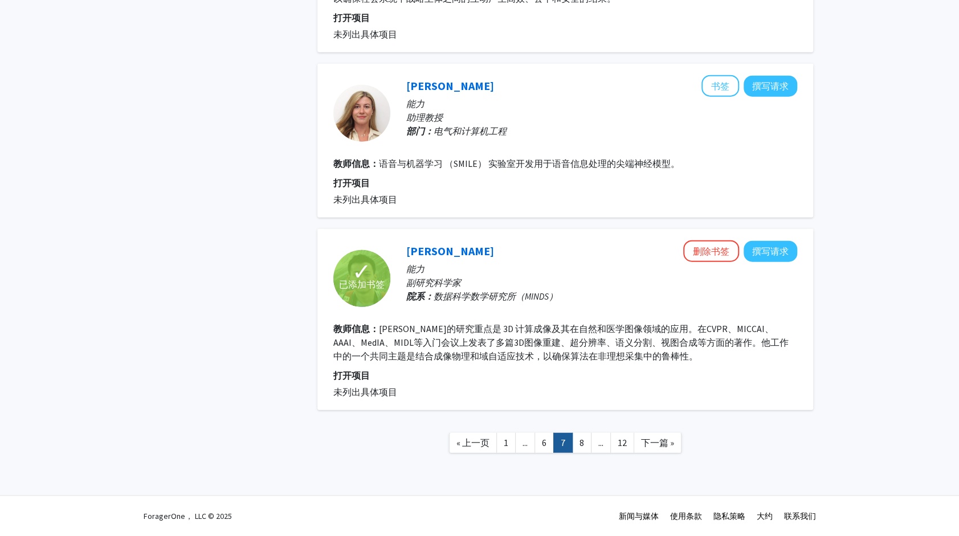
scroll to position [1756, 0]
click at [415, 242] on div "[PERSON_NAME] 删除书签 撰写请求" at bounding box center [601, 251] width 391 height 22
click at [418, 255] on link "[PERSON_NAME]" at bounding box center [450, 251] width 88 height 14
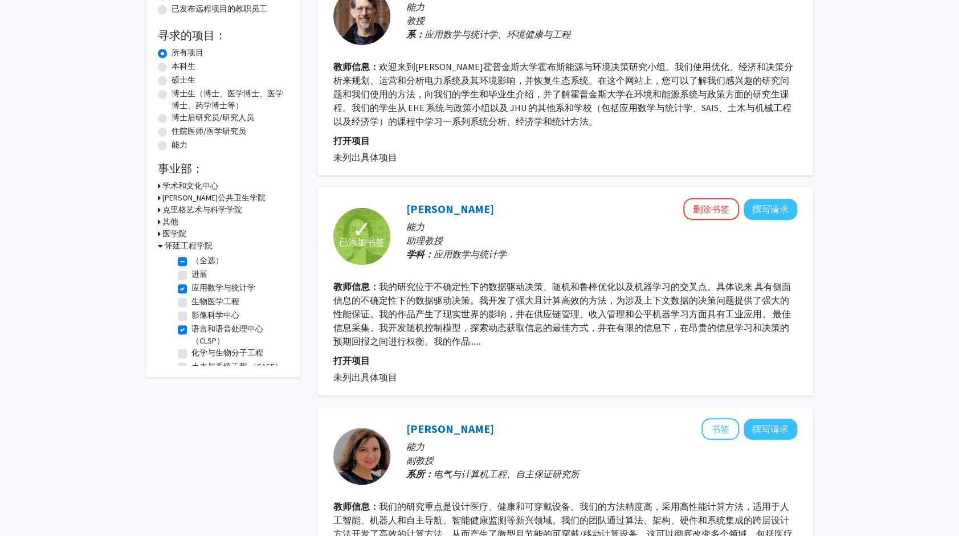
scroll to position [149, 0]
click at [430, 207] on link "[PERSON_NAME]" at bounding box center [450, 208] width 88 height 14
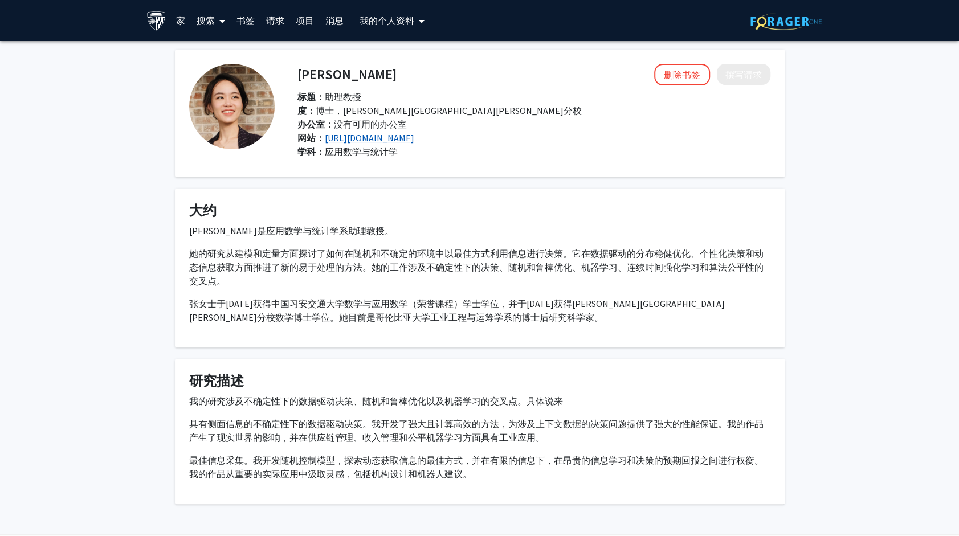
click at [414, 138] on link "[URL][DOMAIN_NAME]" at bounding box center [369, 137] width 89 height 11
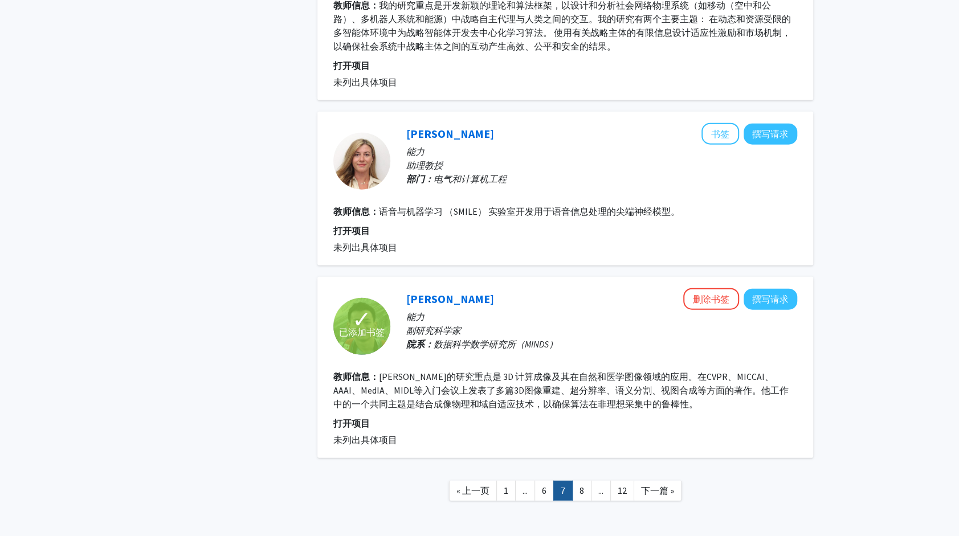
scroll to position [1756, 0]
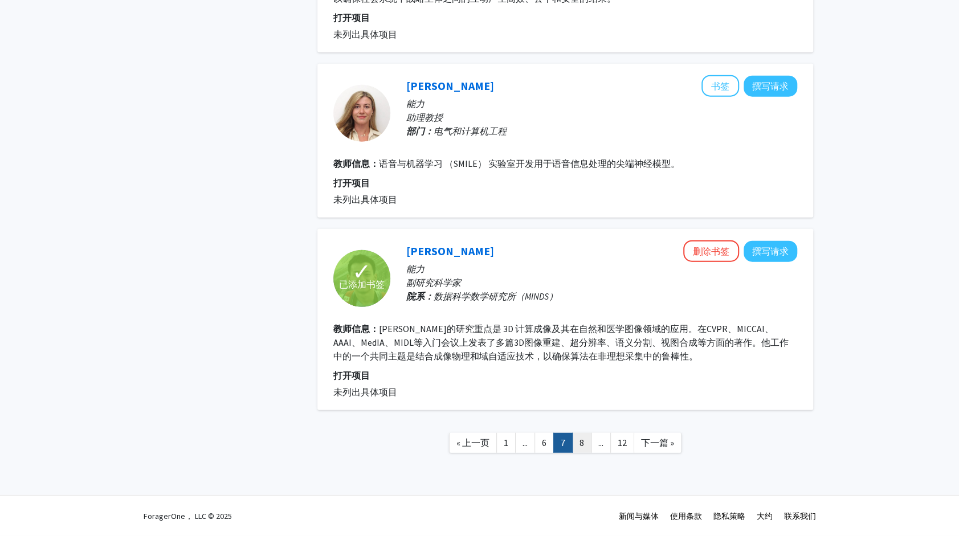
click at [587, 451] on link "8" at bounding box center [581, 443] width 19 height 20
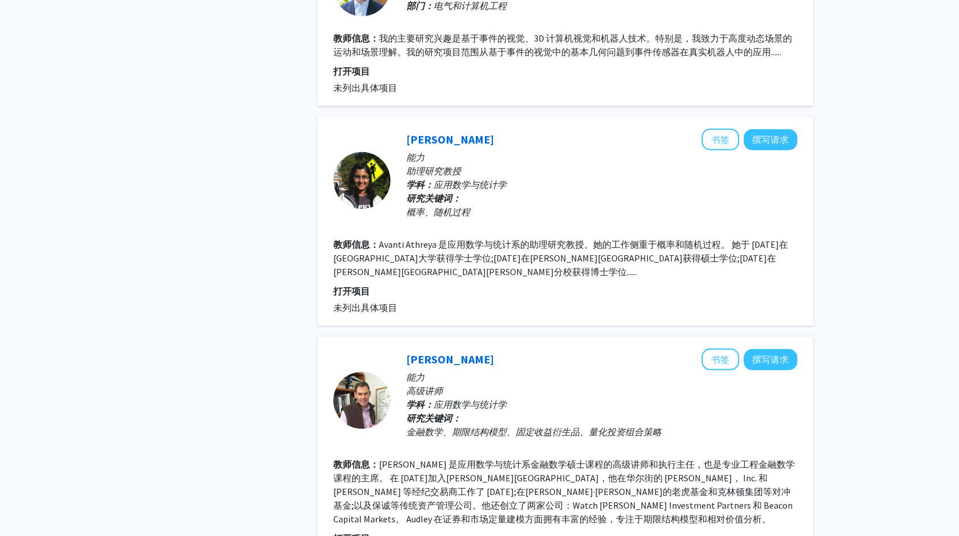
scroll to position [1989, 0]
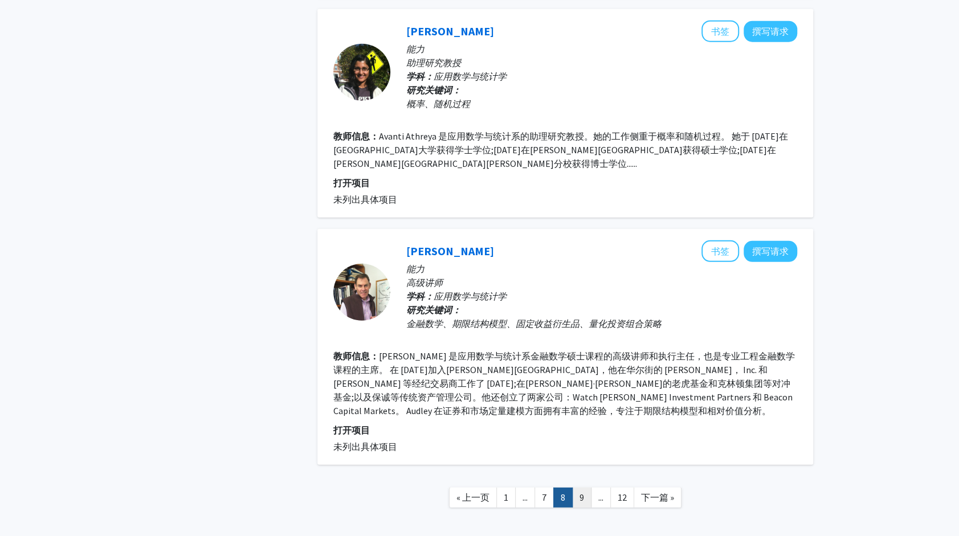
click at [586, 488] on link "9" at bounding box center [581, 498] width 19 height 20
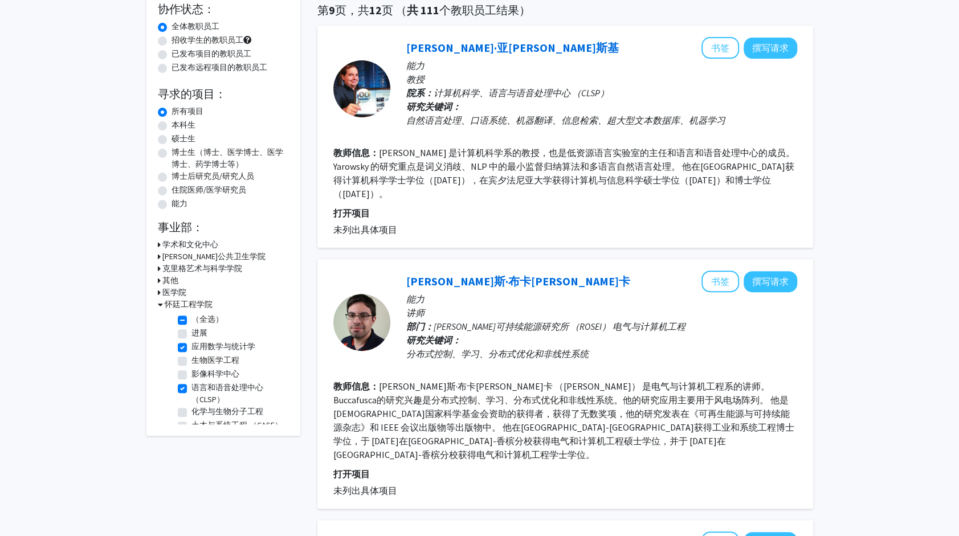
scroll to position [88, 0]
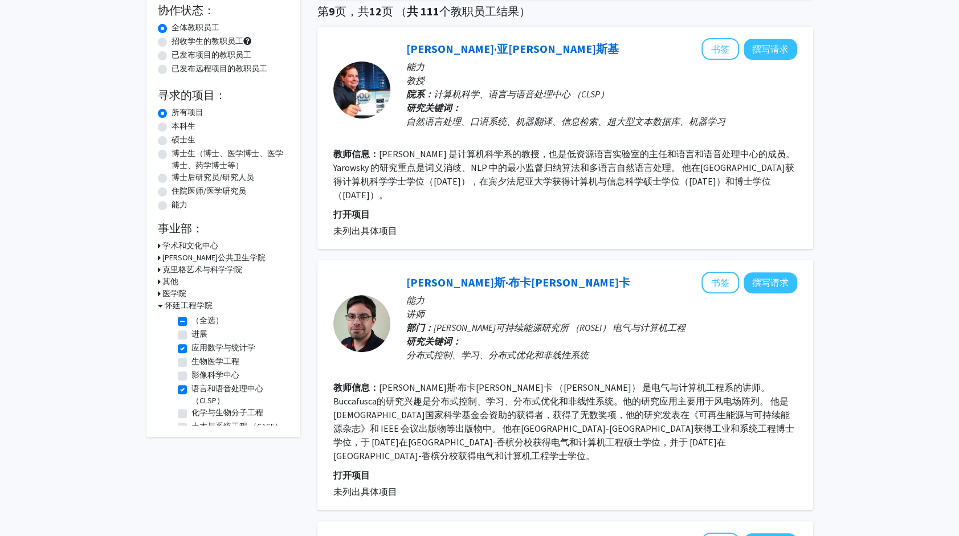
click at [556, 260] on div "[PERSON_NAME]斯·布卡[PERSON_NAME]卡 书签 撰写请求 能力 讲师 部门： [PERSON_NAME]可持续能源研究所 （ROSEI）…" at bounding box center [565, 385] width 496 height 250
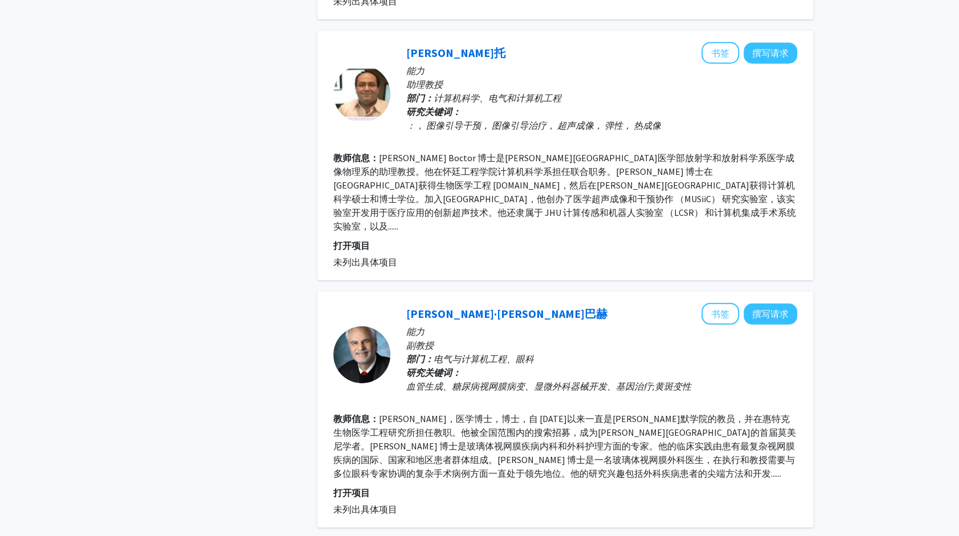
scroll to position [2185, 0]
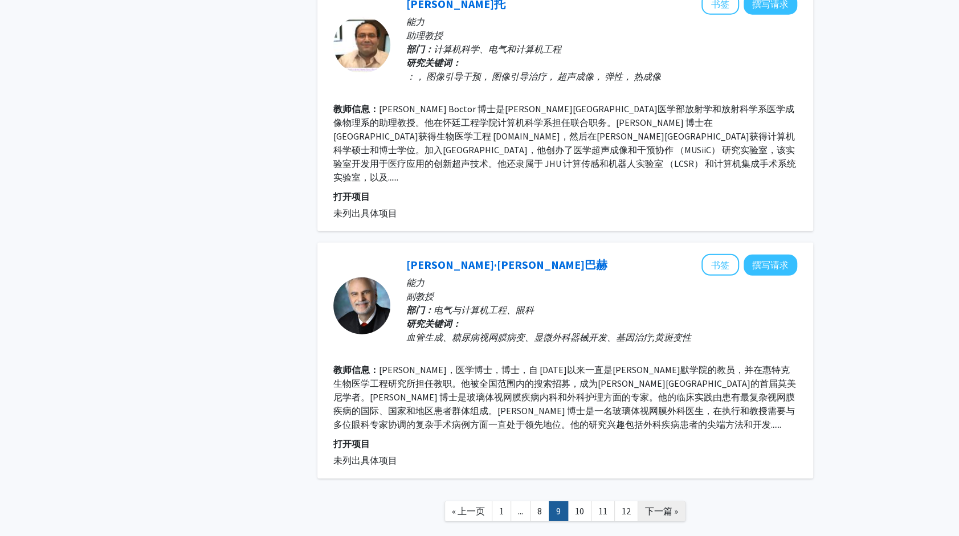
click at [661, 506] on span "下一篇 »" at bounding box center [661, 511] width 33 height 11
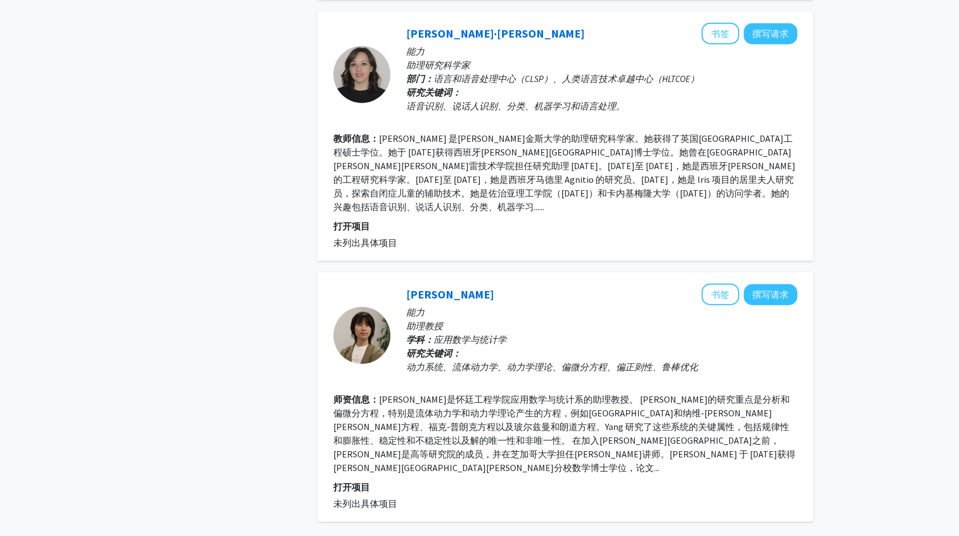
scroll to position [1889, 0]
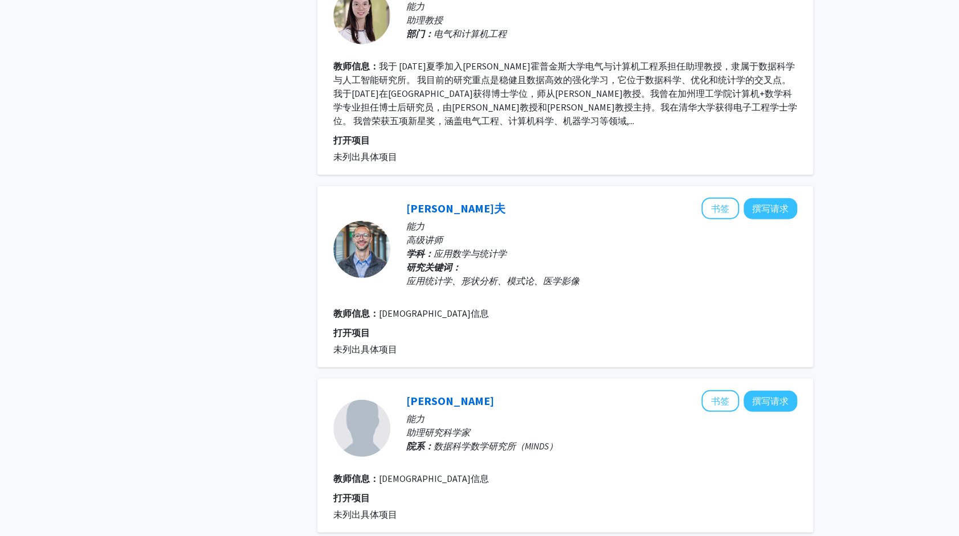
scroll to position [1859, 0]
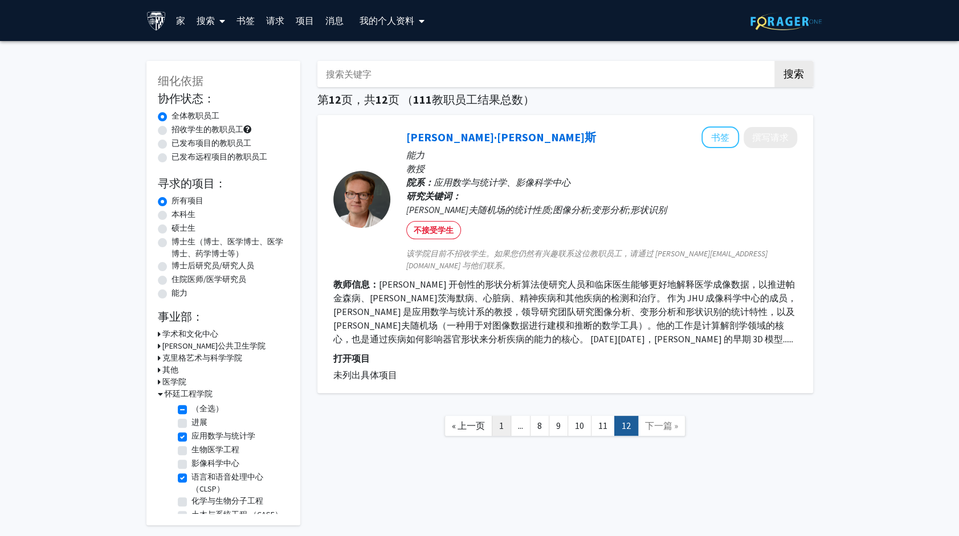
click at [499, 418] on link "1" at bounding box center [501, 426] width 19 height 20
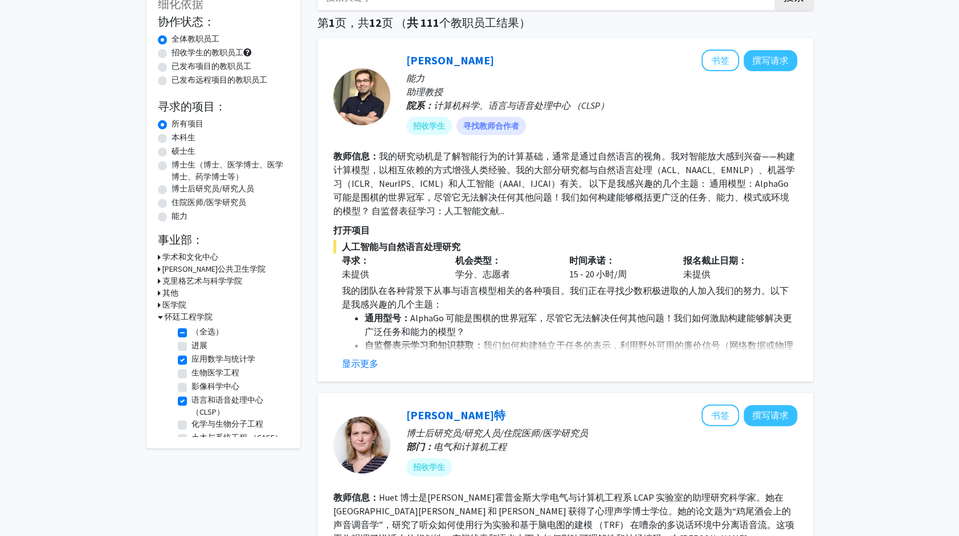
scroll to position [76, 0]
click at [372, 368] on button "显示更多" at bounding box center [360, 364] width 36 height 14
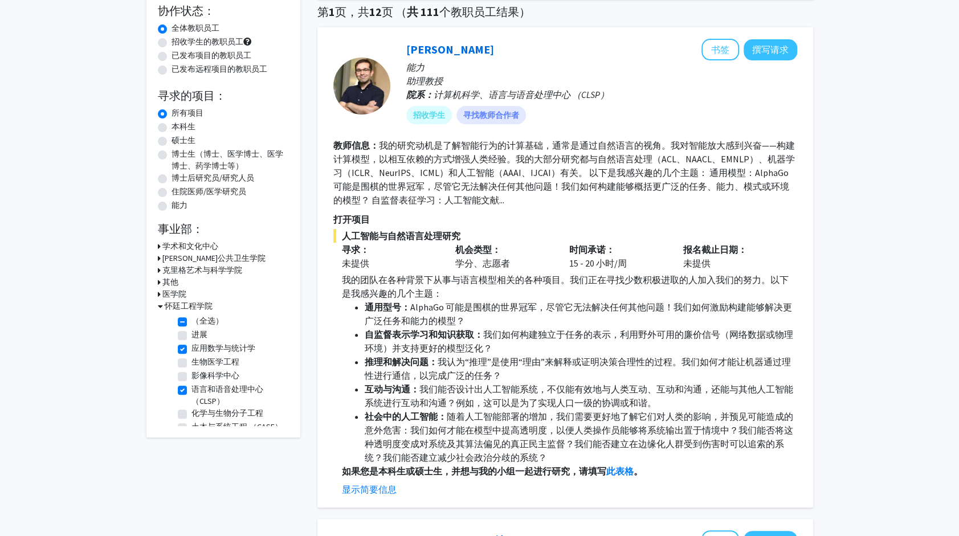
scroll to position [87, 0]
click at [718, 43] on button "书签" at bounding box center [721, 50] width 38 height 22
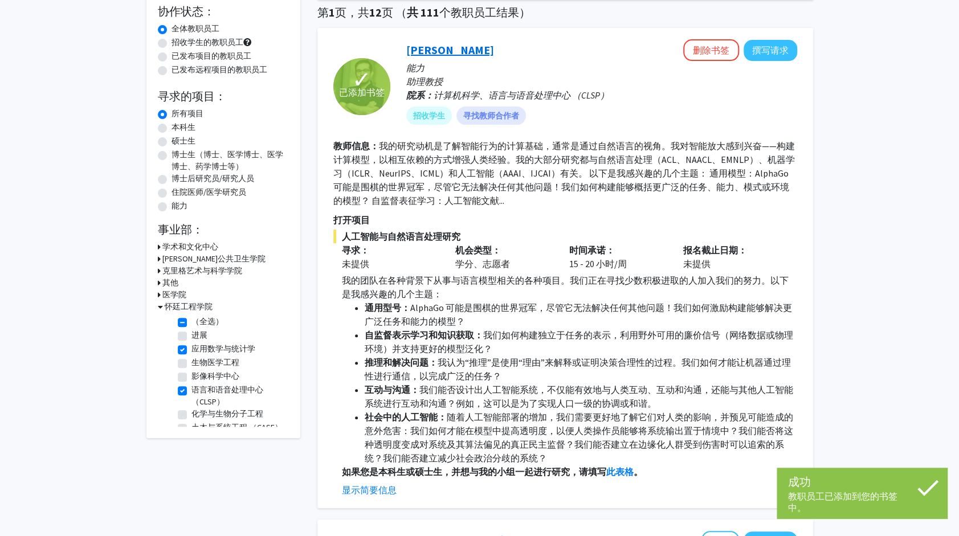
click at [433, 56] on link "[PERSON_NAME]" at bounding box center [450, 50] width 88 height 14
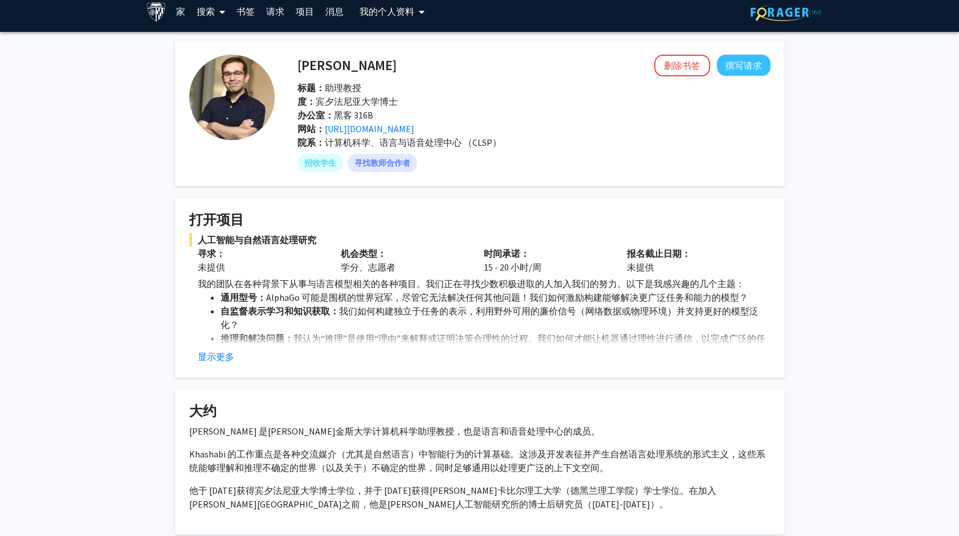
scroll to position [5, 0]
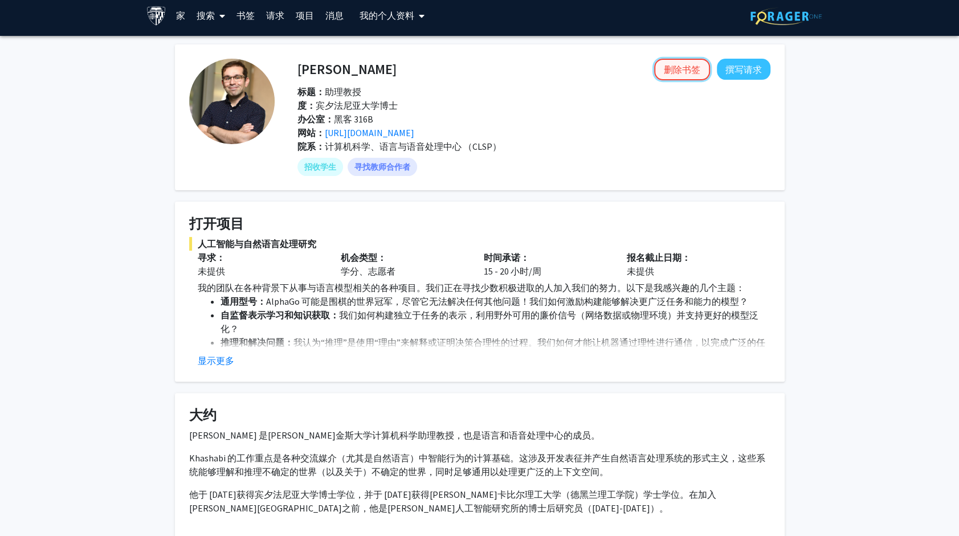
click at [682, 71] on button "删除书签" at bounding box center [682, 70] width 56 height 22
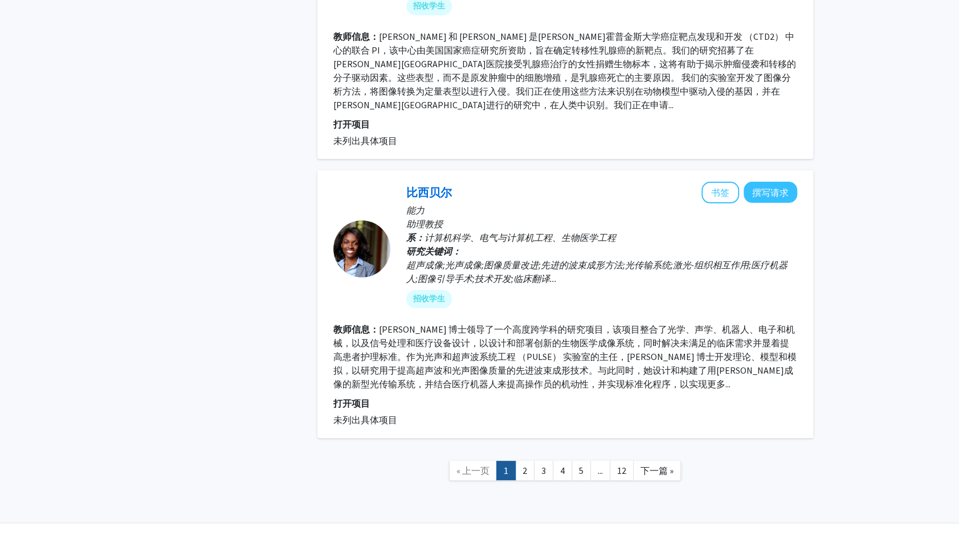
scroll to position [2835, 0]
click at [528, 461] on link "2" at bounding box center [524, 471] width 19 height 20
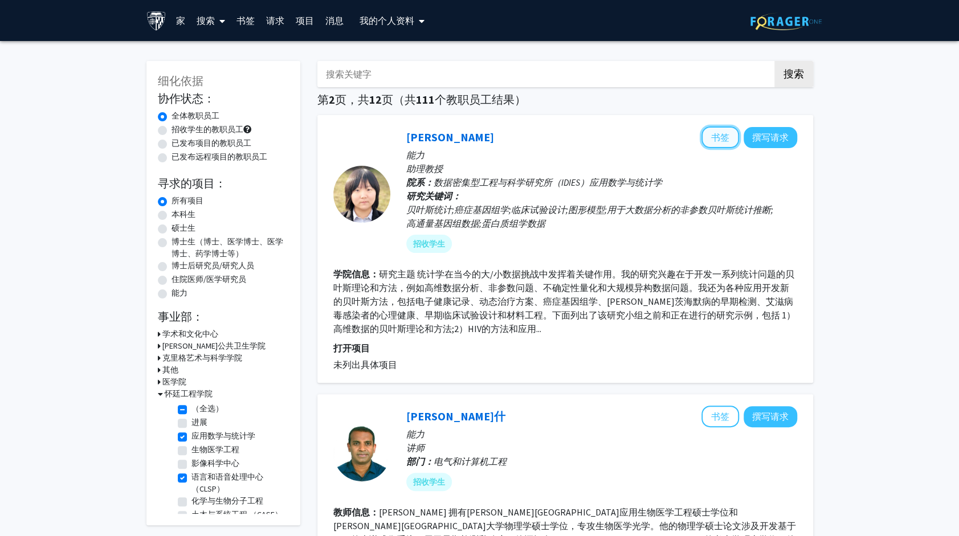
click at [726, 139] on button "书签" at bounding box center [721, 138] width 38 height 22
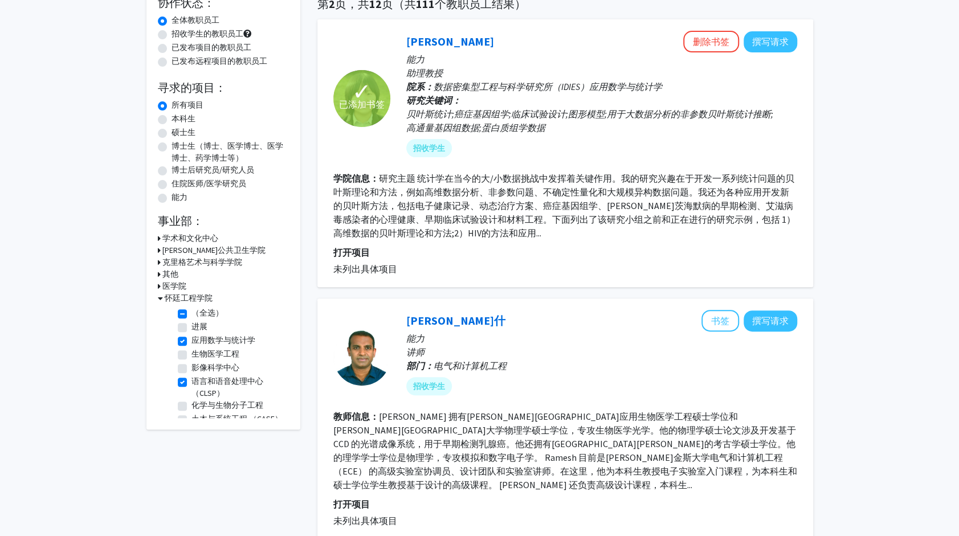
scroll to position [83, 0]
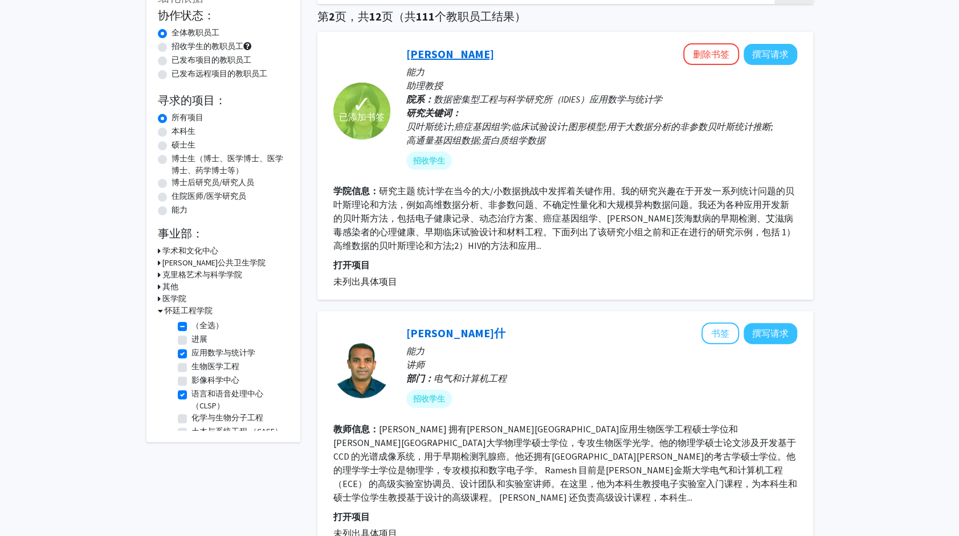
click at [421, 50] on link "[PERSON_NAME]" at bounding box center [450, 54] width 88 height 14
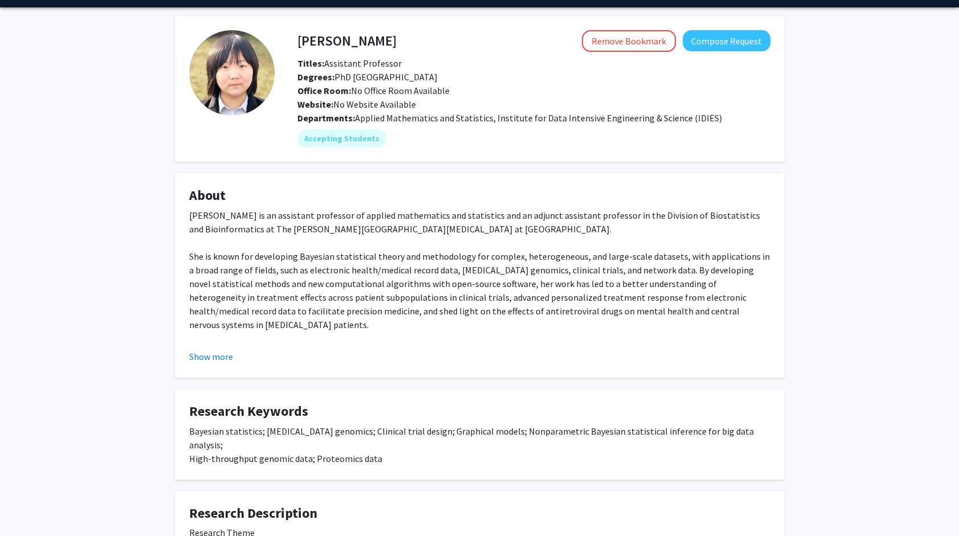
scroll to position [34, 0]
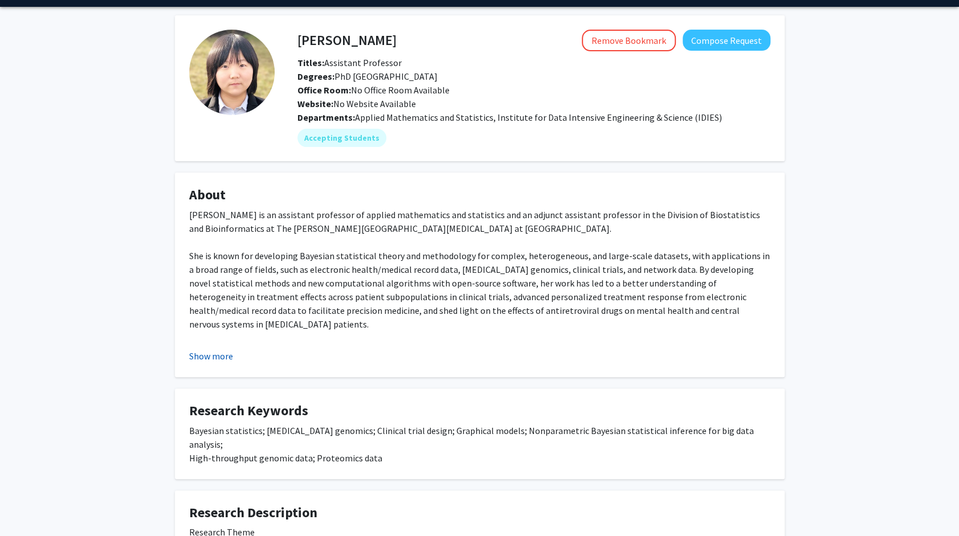
click at [220, 356] on button "Show more" at bounding box center [211, 356] width 44 height 14
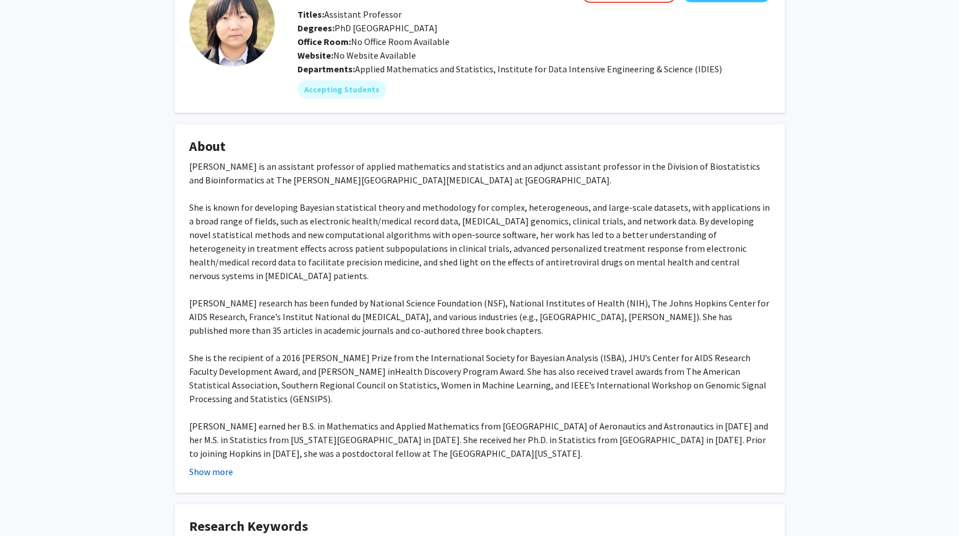
scroll to position [84, 0]
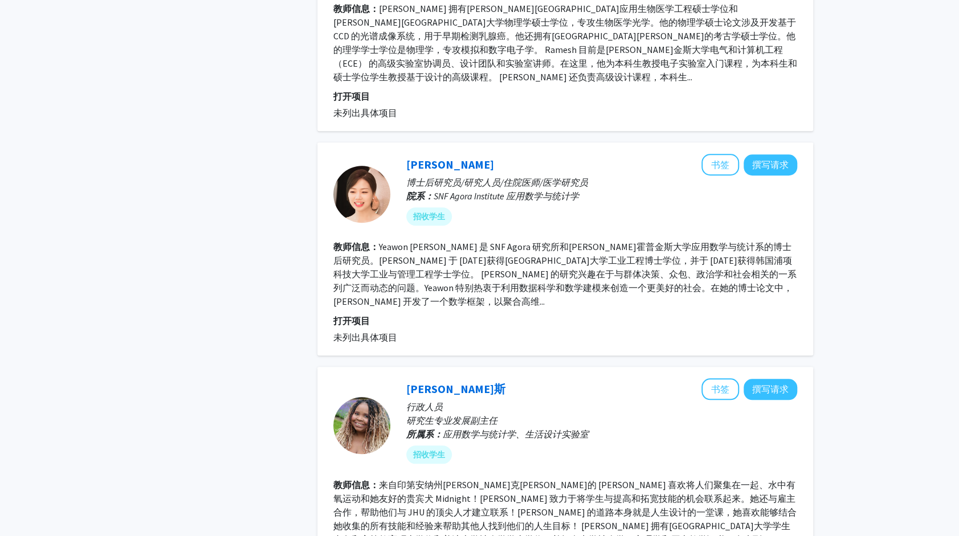
scroll to position [570, 0]
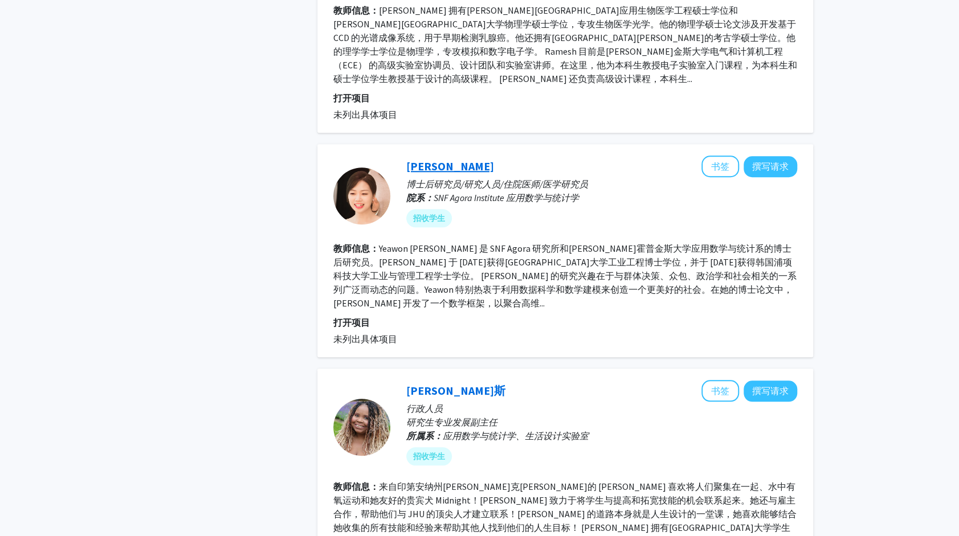
click at [418, 159] on link "[PERSON_NAME]" at bounding box center [450, 166] width 88 height 14
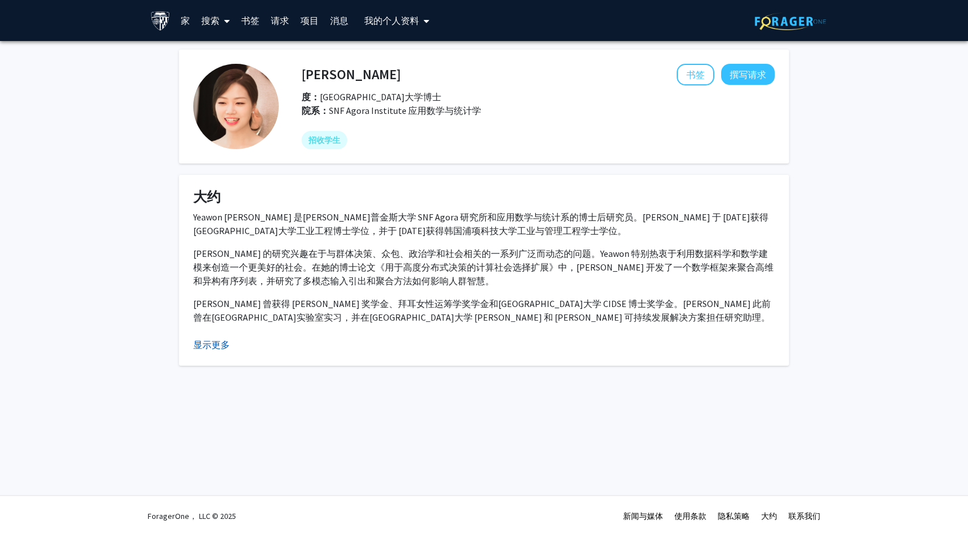
click at [203, 344] on button "显示更多" at bounding box center [211, 345] width 36 height 14
click at [235, 341] on button "显示简要信息" at bounding box center [220, 345] width 55 height 14
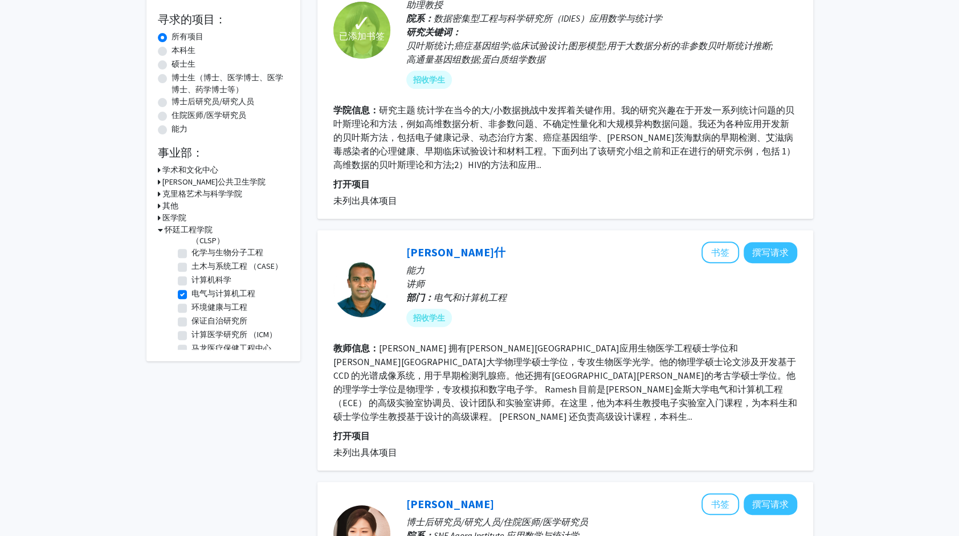
scroll to position [179, 0]
